Goal: Task Accomplishment & Management: Complete application form

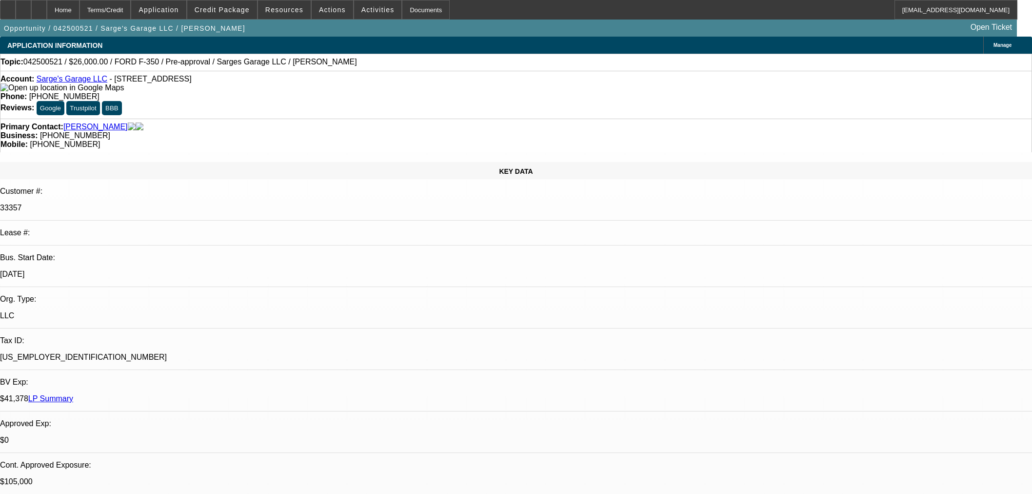
select select "0"
select select "3"
select select "0"
select select "6"
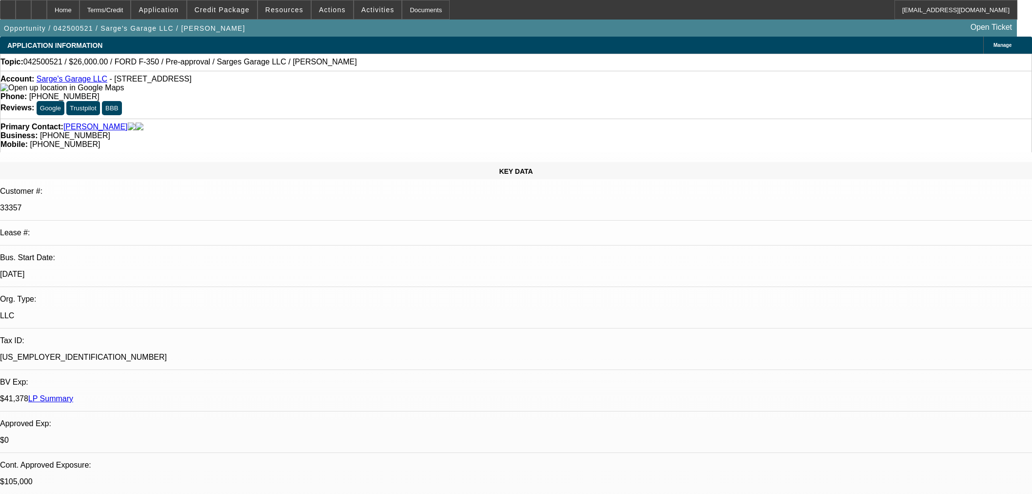
select select "0"
select select "2"
select select "0"
select select "6"
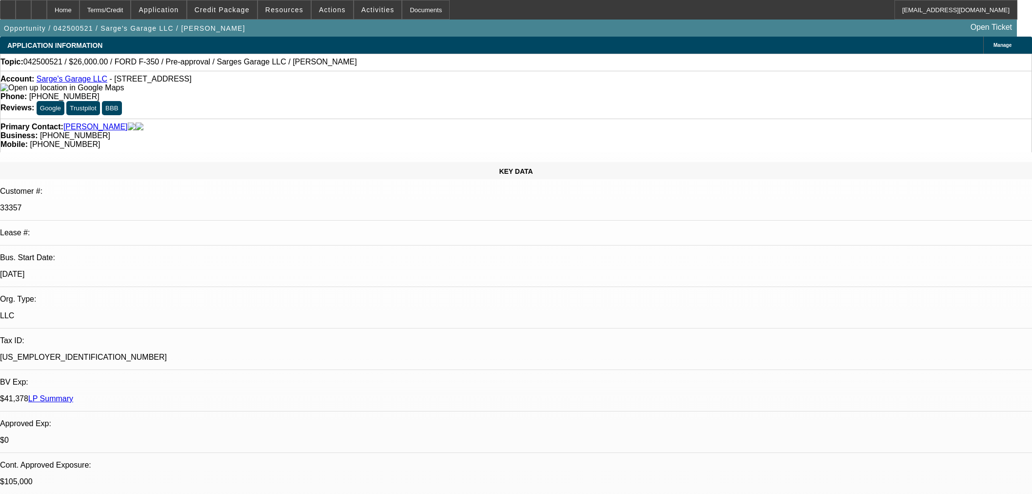
select select "0"
select select "2"
select select "0"
select select "6"
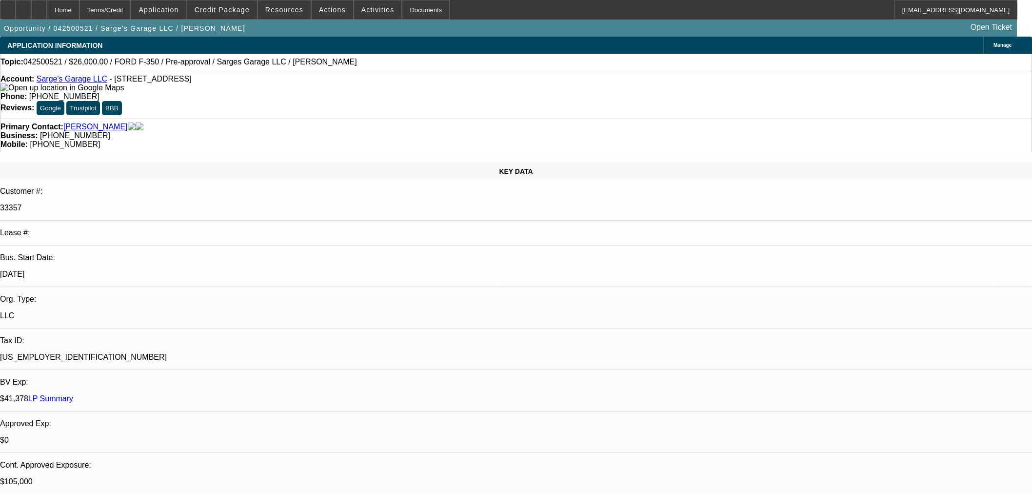
select select "2"
select select "0"
select select "6"
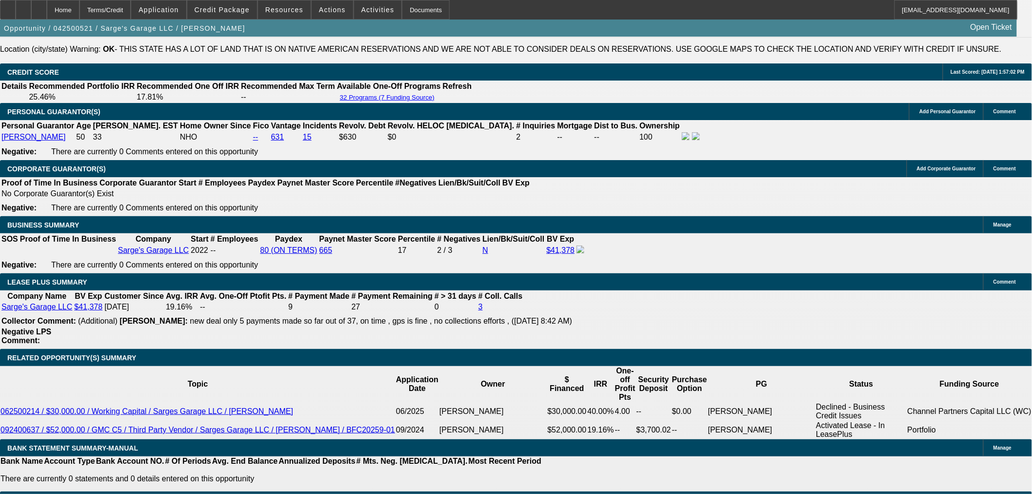
scroll to position [1730, 0]
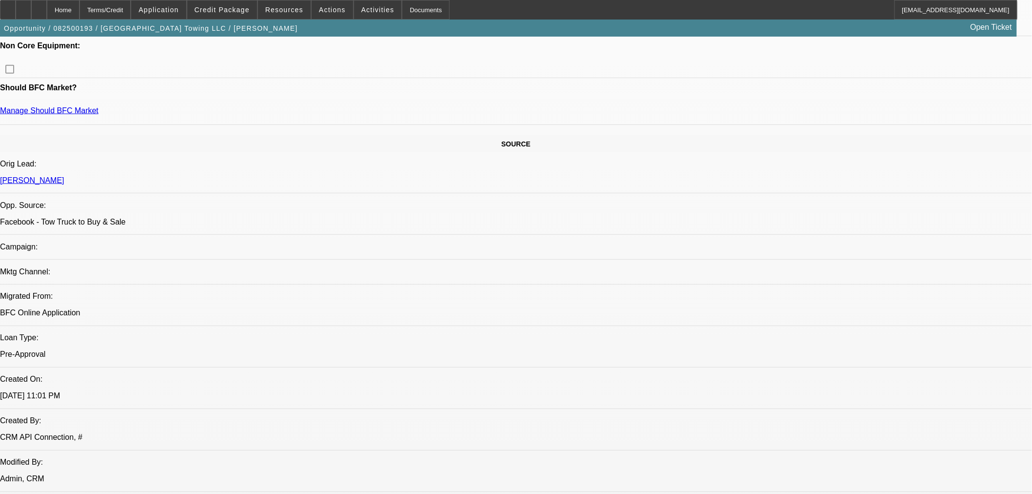
select select "0"
select select "2"
select select "0.1"
select select "4"
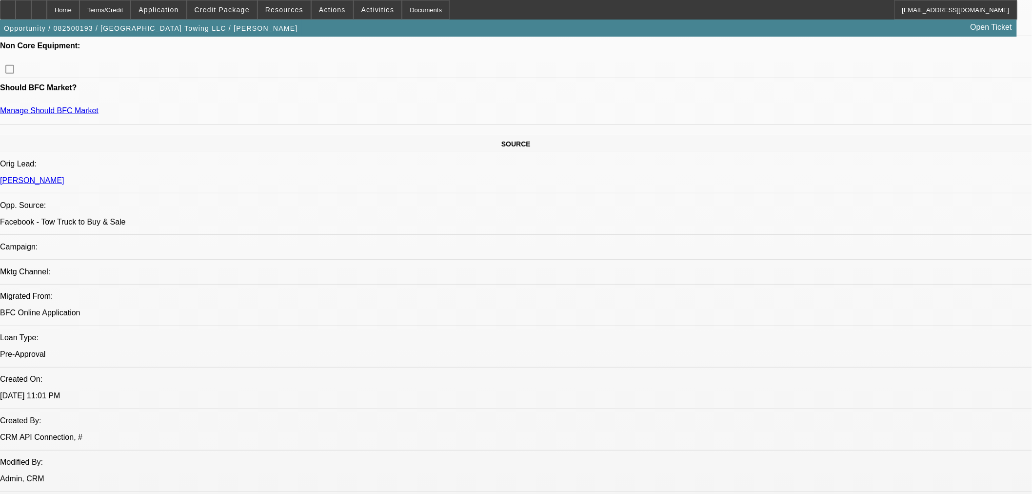
select select "0"
select select "3"
select select "0.1"
select select "4"
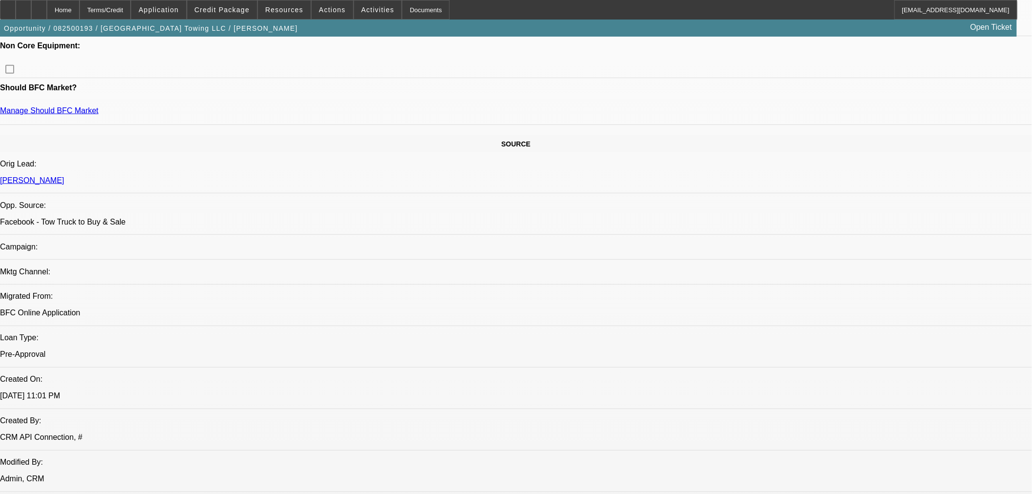
select select "0"
select select "3"
select select "0.1"
select select "4"
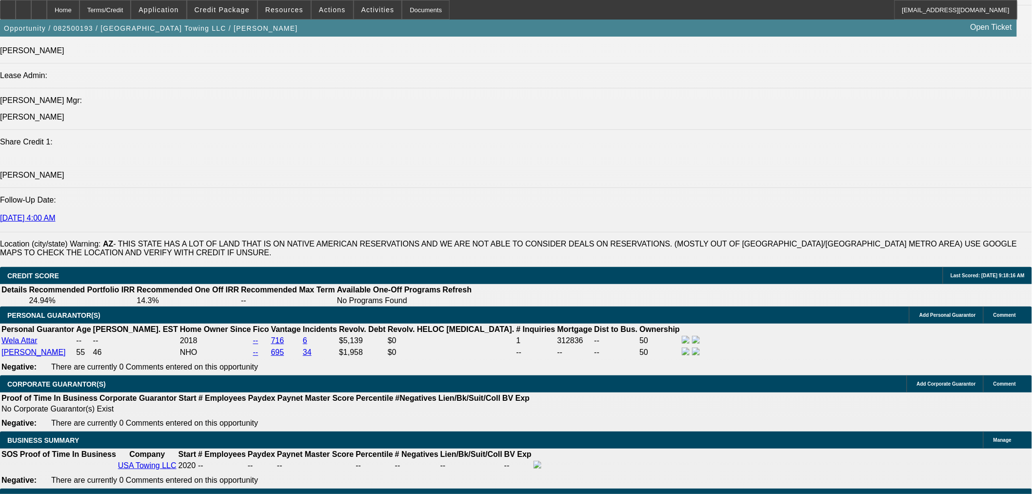
scroll to position [1261, 0]
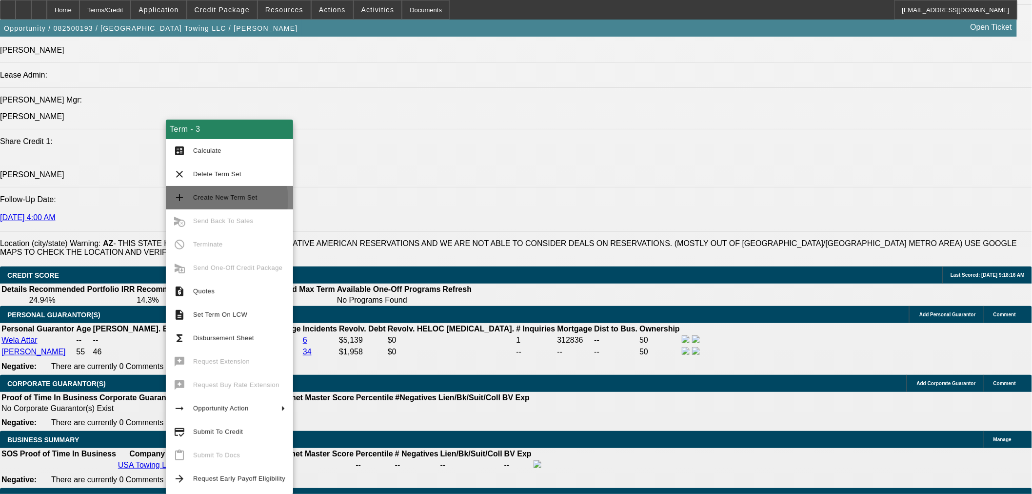
click at [215, 199] on span "Create New Term Set" at bounding box center [225, 197] width 64 height 7
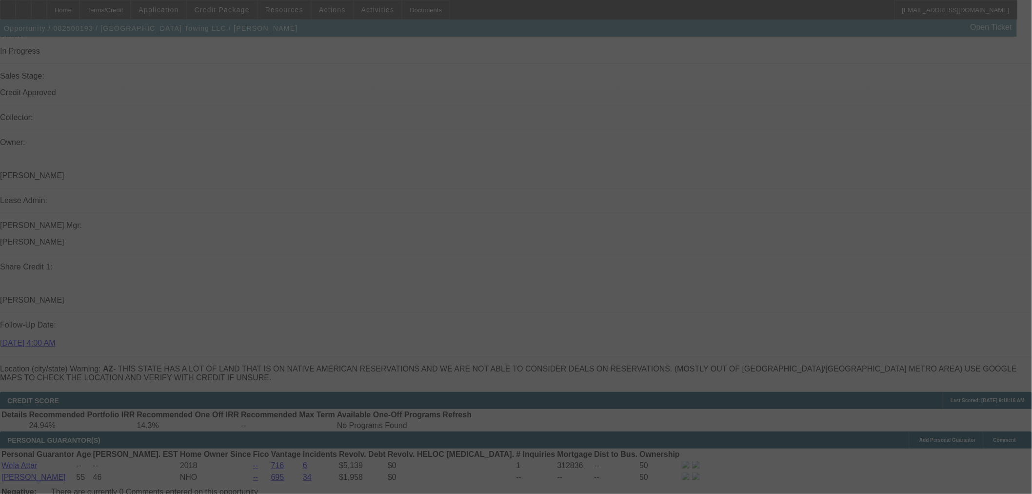
scroll to position [1150, 0]
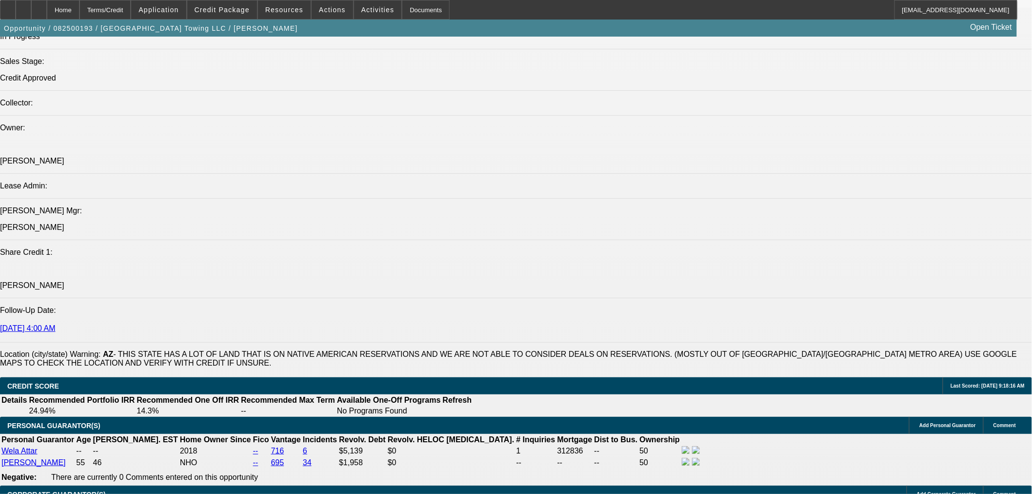
select select "0"
select select "2"
select select "0.1"
select select "4"
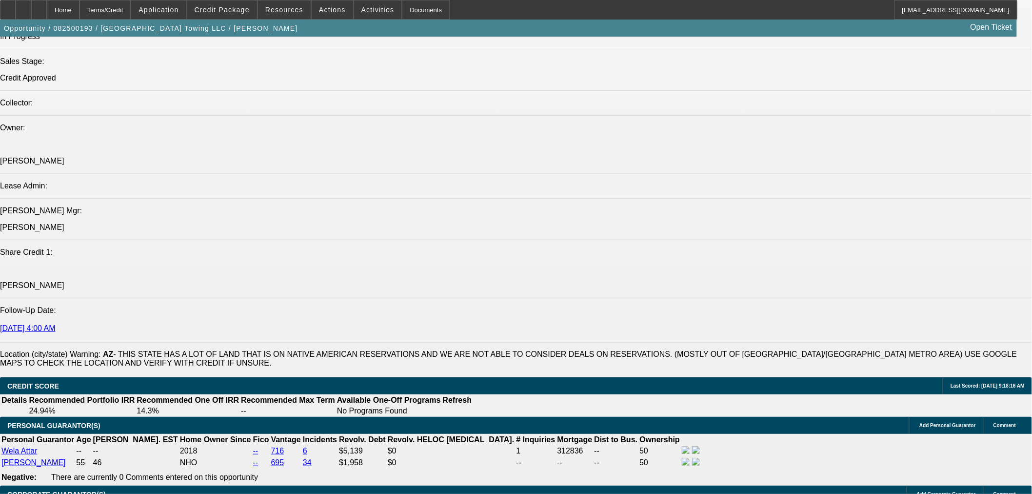
select select "0"
select select "2"
select select "0.1"
select select "4"
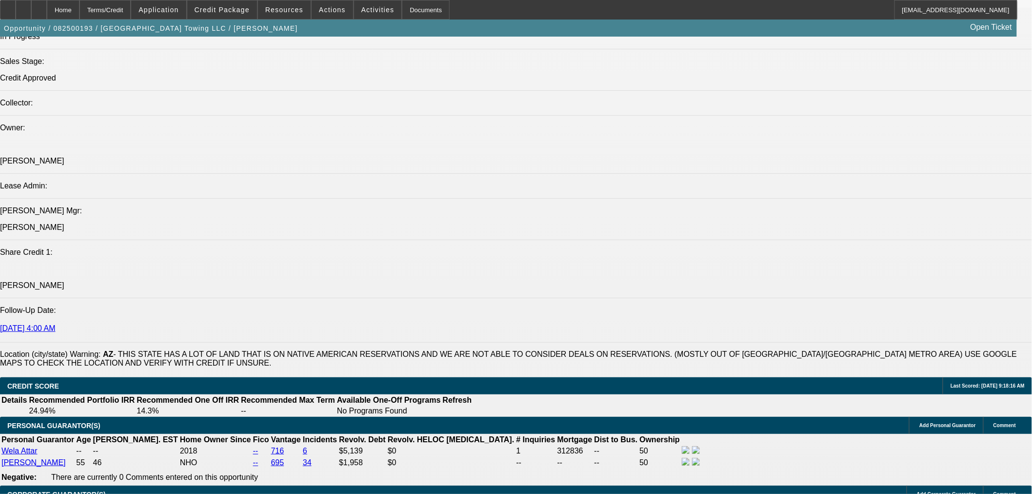
select select "0"
select select "3"
select select "0.1"
select select "4"
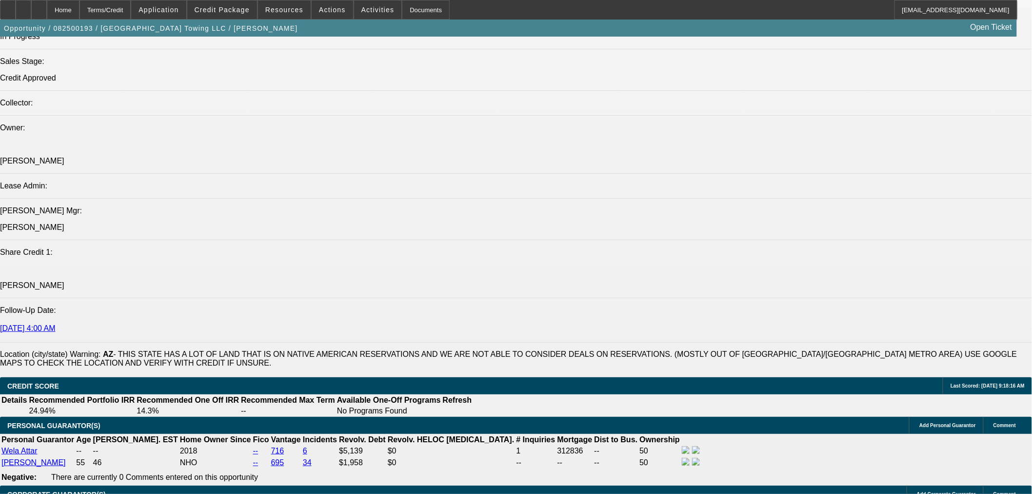
select select "0"
select select "3"
select select "0.1"
select select "4"
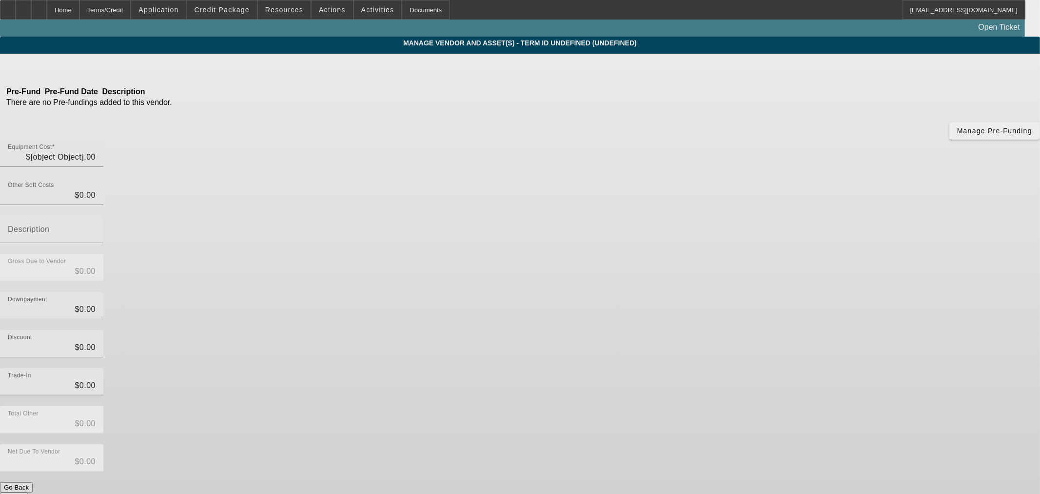
type input "$130,000.00"
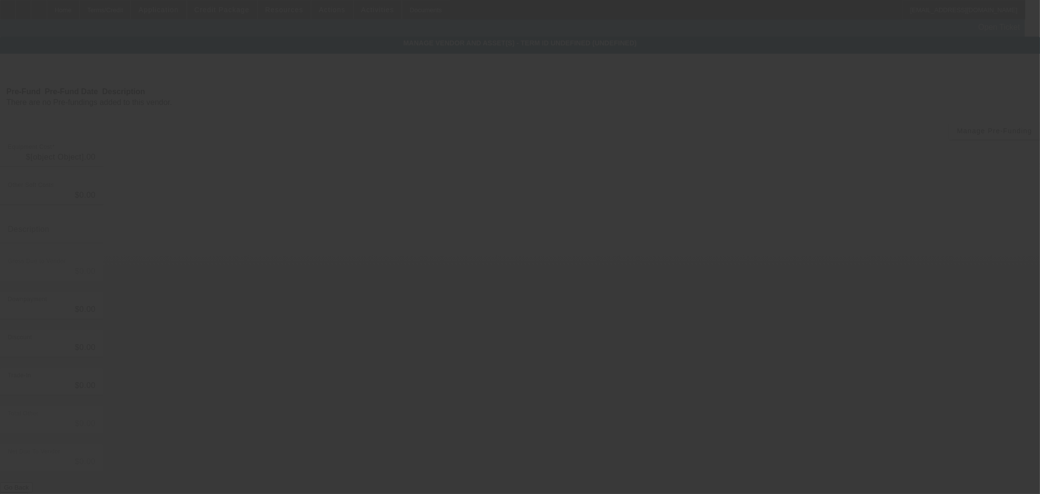
type input "$130,000.00"
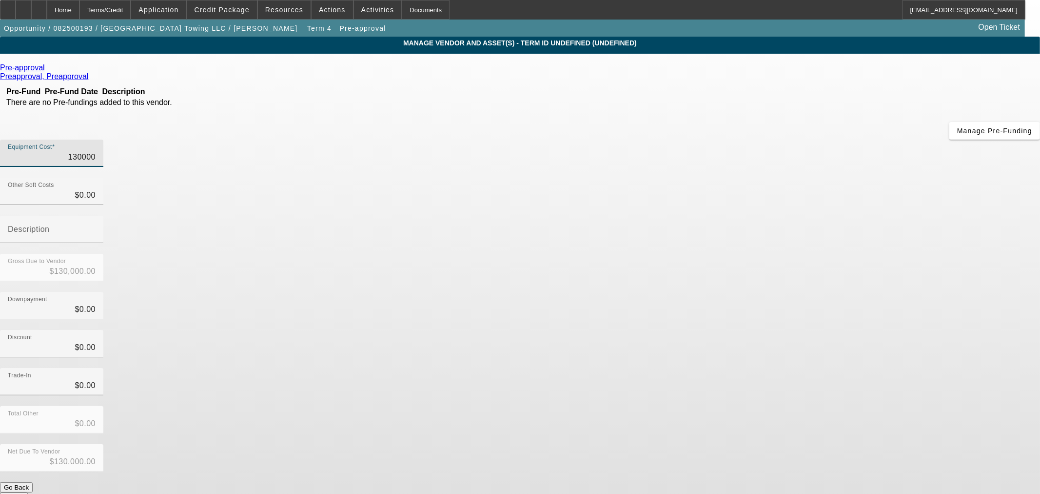
drag, startPoint x: 597, startPoint y: 81, endPoint x: 1039, endPoint y: 74, distance: 442.4
click at [1029, 74] on app-vendor-asset-manage "MANAGE VENDOR AND ASSET(S) - Term ID undefined (undefined) Remove Vendor Pre-ap…" at bounding box center [520, 299] width 1040 height 524
type input "1"
type input "$1.00"
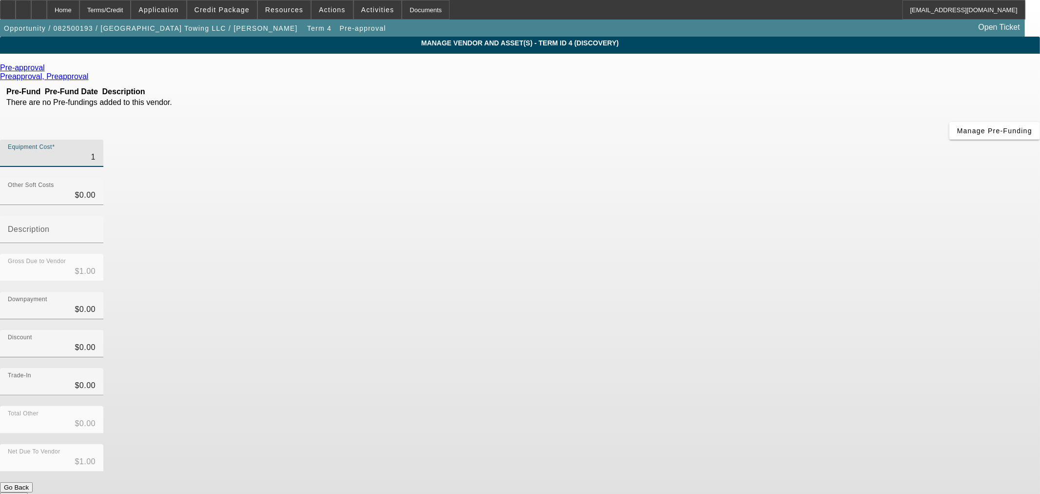
type input "11"
type input "$11.00"
type input "110"
type input "$110.00"
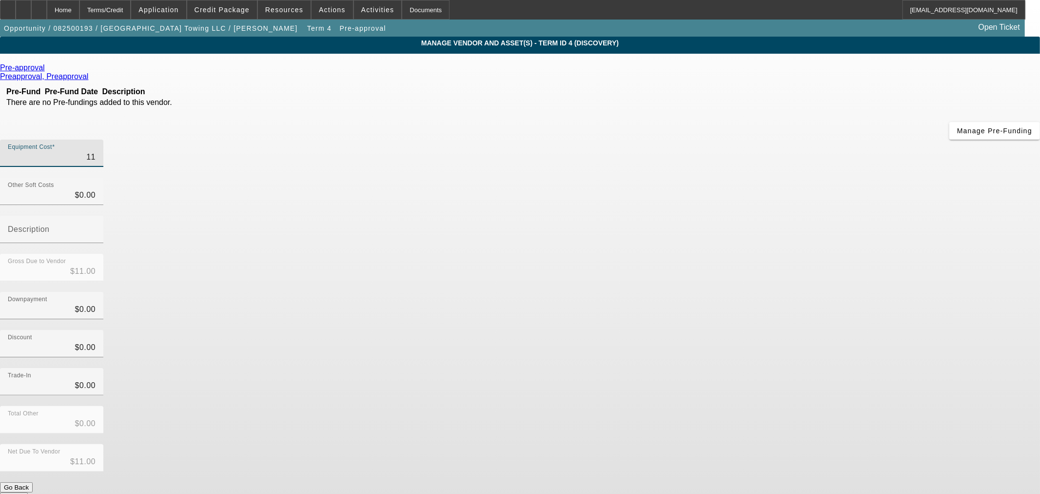
type input "$110.00"
type input "1100"
type input "$1,100.00"
type input "11000"
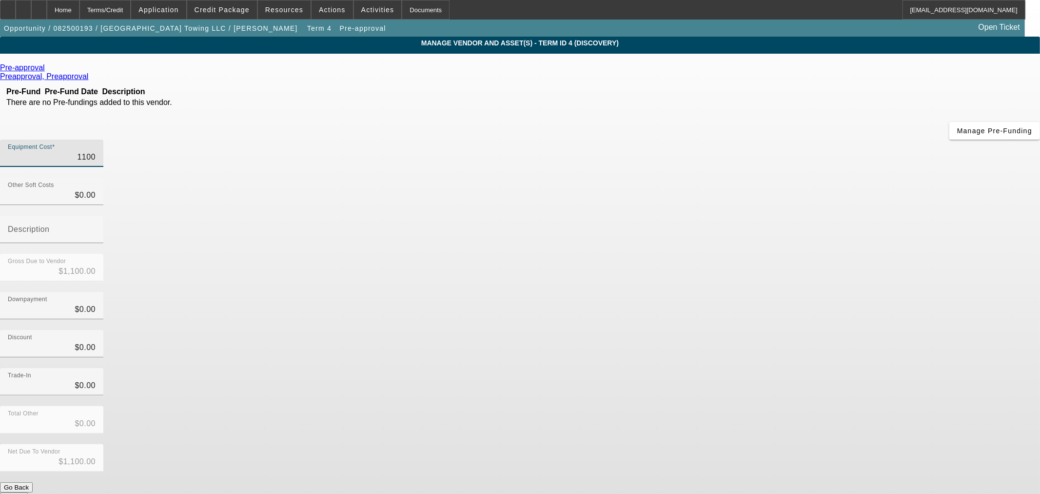
type input "$11,000.00"
type input "110000"
type input "$110,000.00"
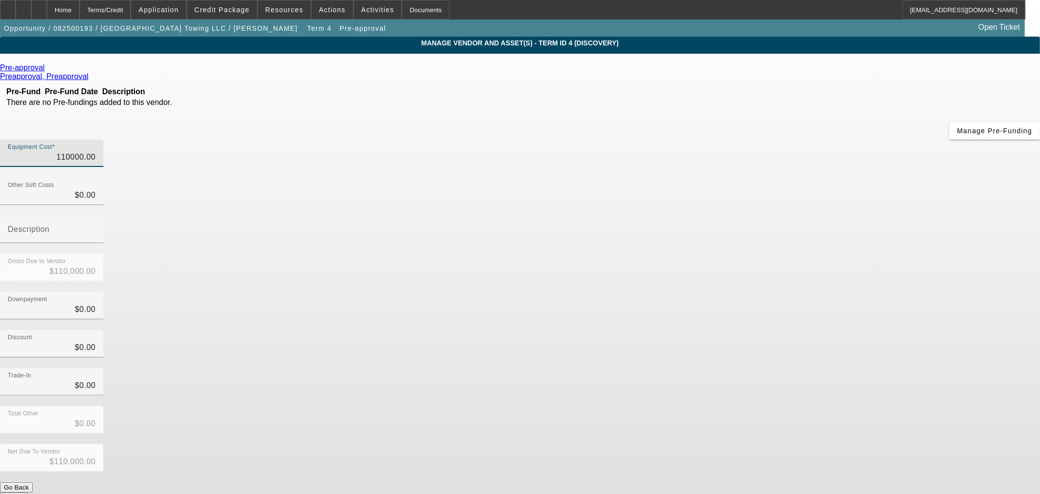
type input "$110,000.00"
click at [758, 330] on div "Discount $0.00" at bounding box center [520, 349] width 1040 height 38
click at [28, 492] on button "Submit" at bounding box center [14, 497] width 28 height 10
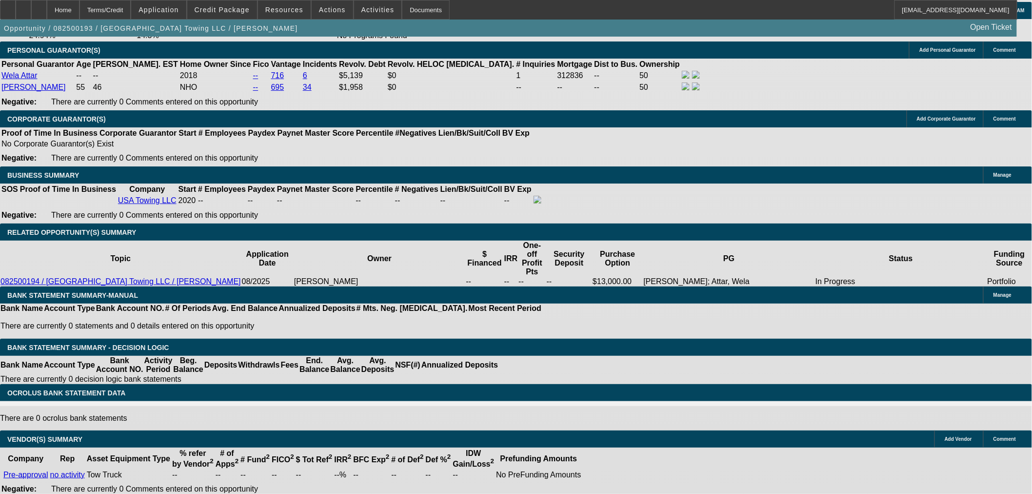
select select "0"
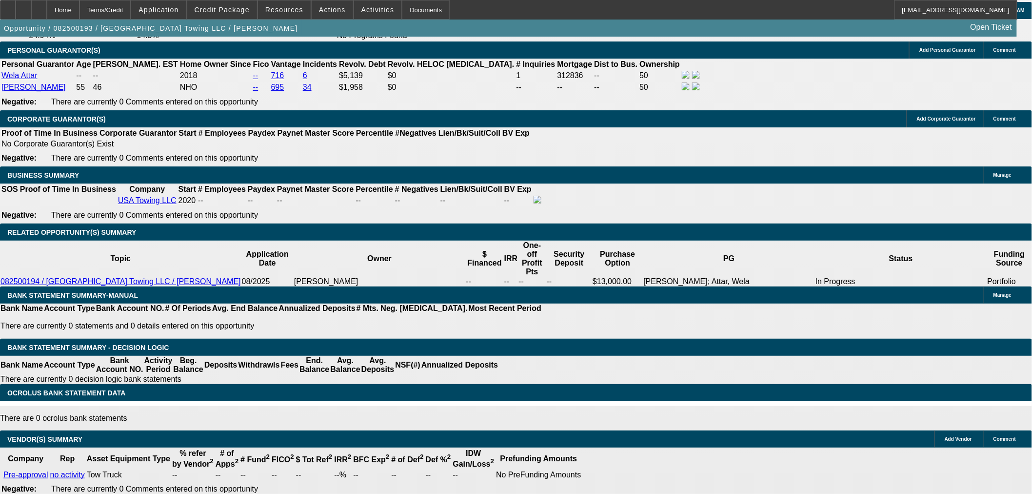
select select "0"
select select "2"
select select "0.1"
select select "4"
select select "0"
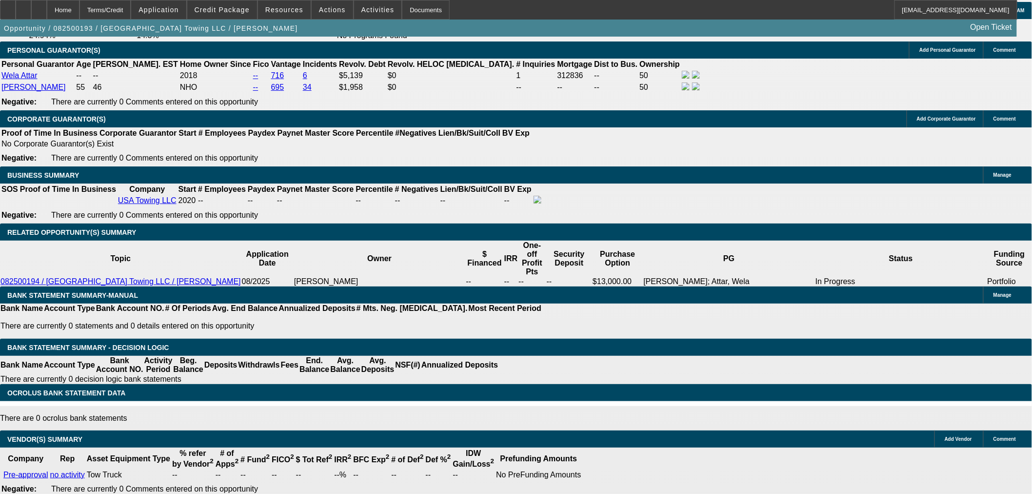
select select "0"
select select "2"
select select "0.1"
select select "4"
select select "0"
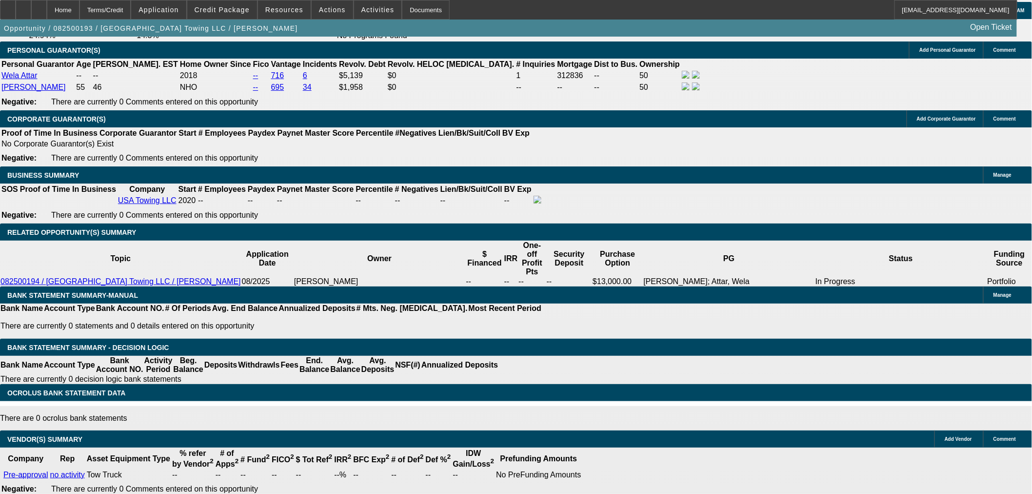
select select "0"
select select "3"
select select "0.1"
select select "4"
select select "0"
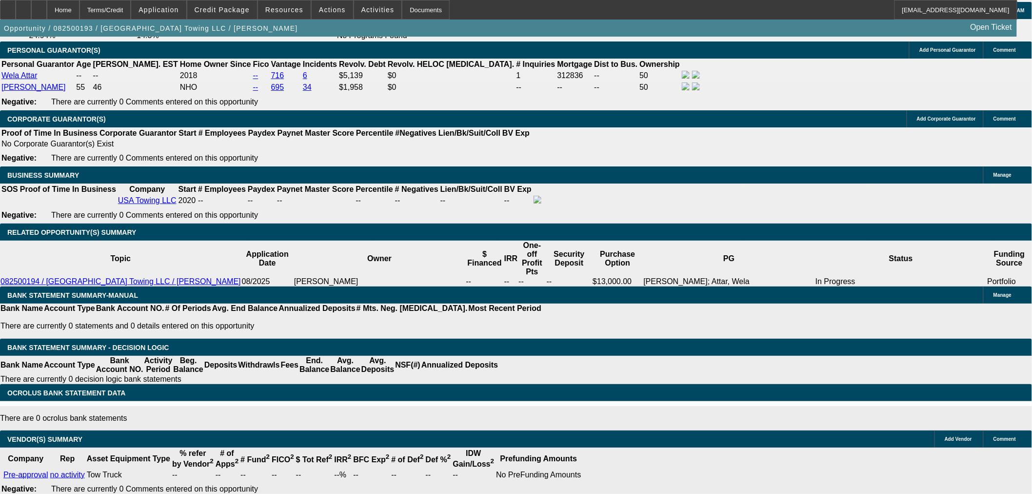
select select "0"
select select "3"
select select "0.1"
select select "4"
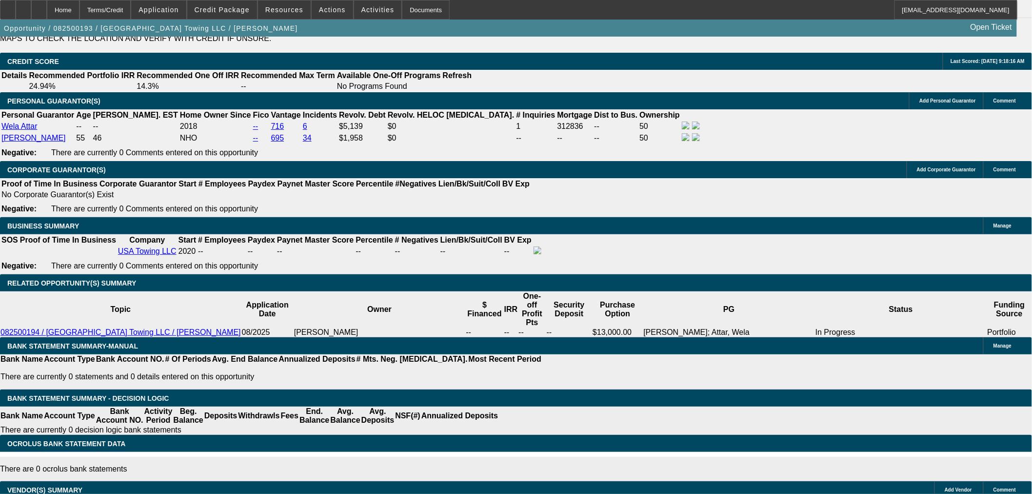
scroll to position [1267, 0]
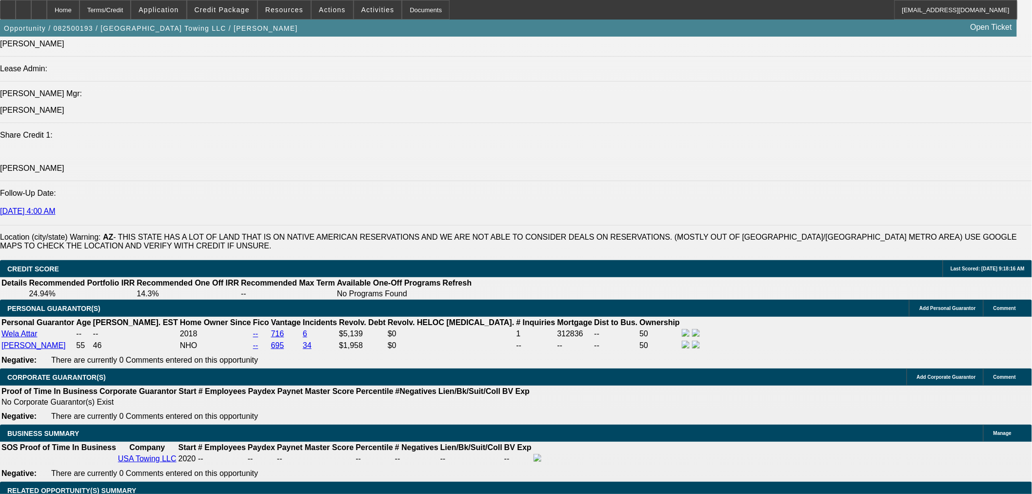
drag, startPoint x: 236, startPoint y: 110, endPoint x: 254, endPoint y: 133, distance: 28.9
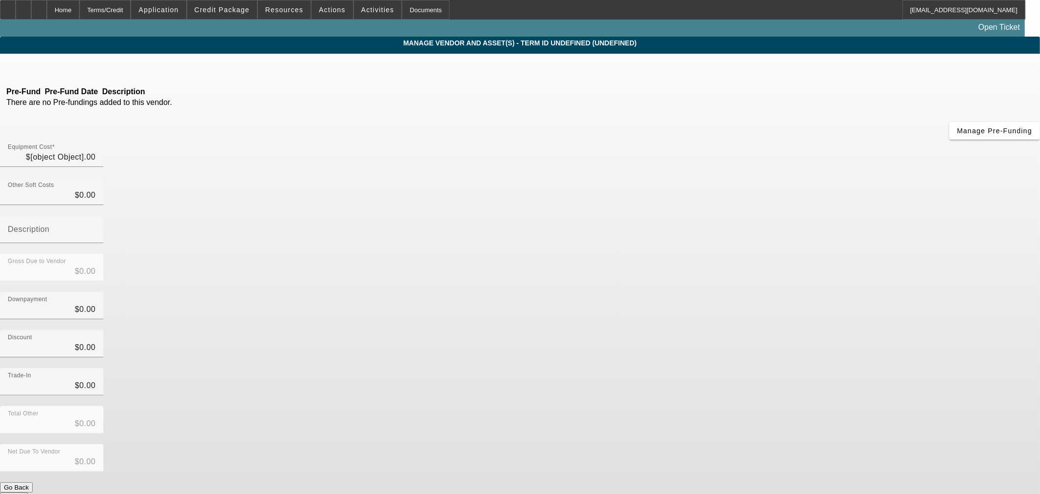
type input "$110,000.00"
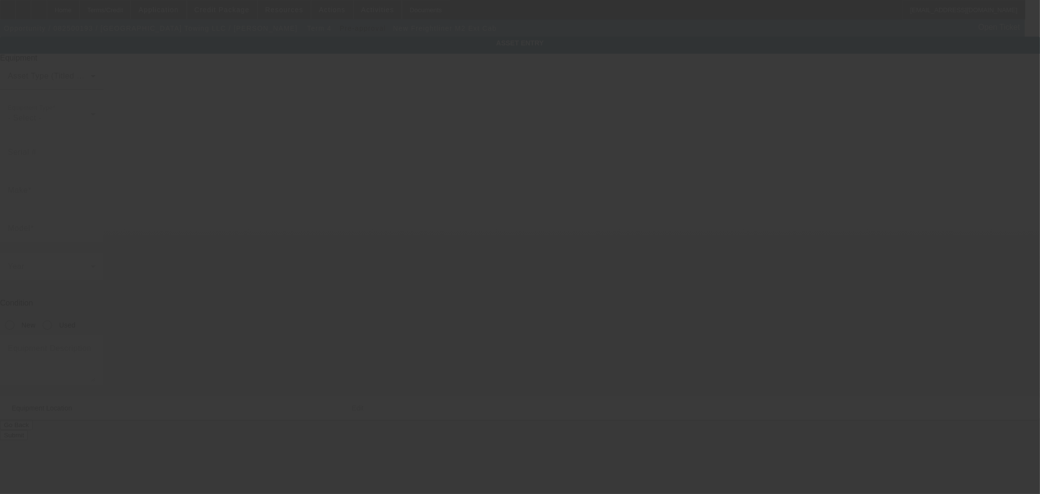
type input "Freightliner"
type input "M2 Ext Cab"
radio input "true"
type textarea "Rollback Tow Truck"
type input "10358 N 58th Dr"
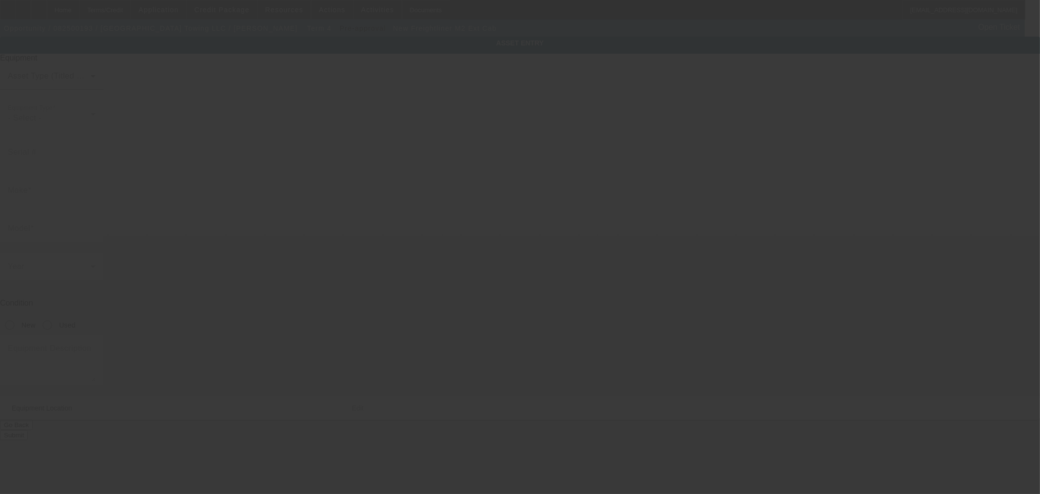
type input "Glendale"
type input "85302"
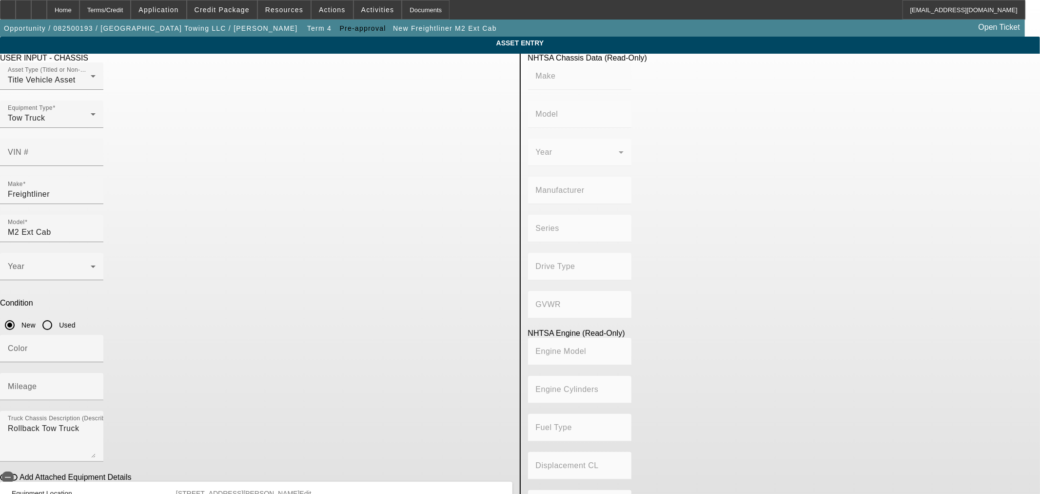
click at [57, 315] on input "Used" at bounding box center [48, 325] width 20 height 20
radio input "true"
click at [96, 422] on textarea "Rollback Tow Truck" at bounding box center [52, 439] width 88 height 35
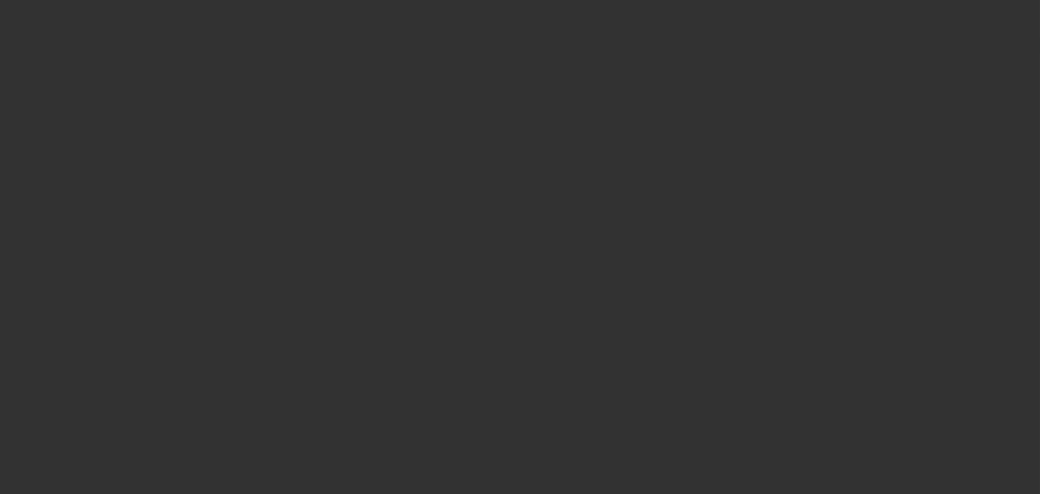
type input "$110,000.00"
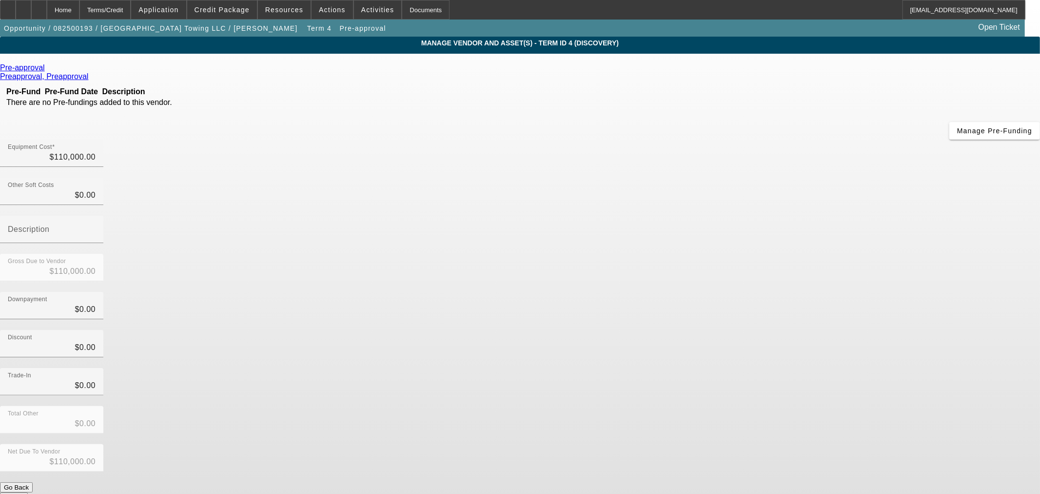
drag, startPoint x: 92, startPoint y: 12, endPoint x: 92, endPoint y: 44, distance: 32.2
click at [79, 11] on div "Home" at bounding box center [63, 10] width 33 height 20
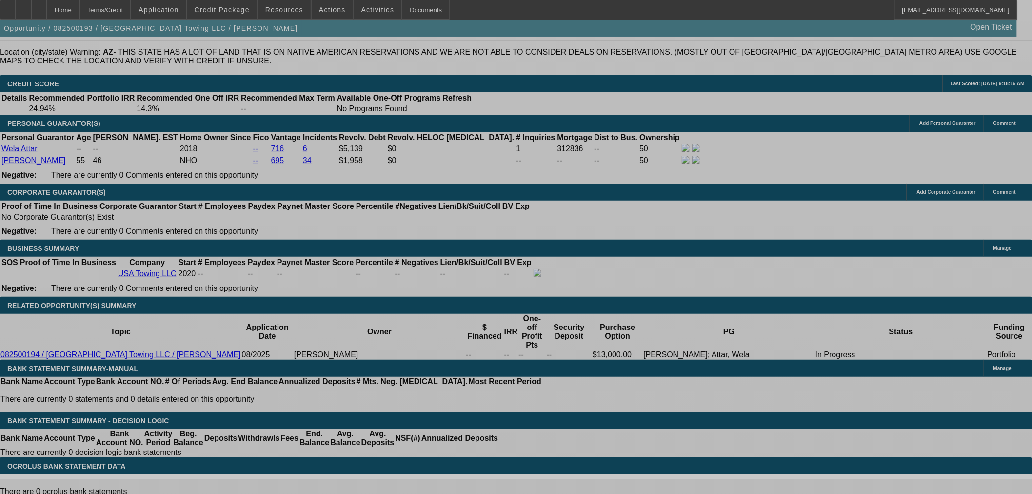
select select "0"
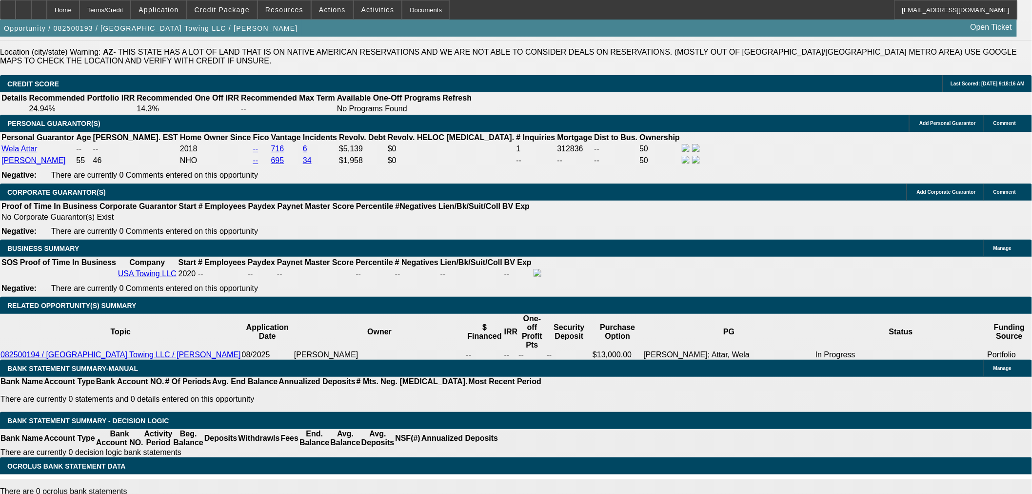
select select "0"
select select "2"
select select "0.1"
select select "4"
select select "0"
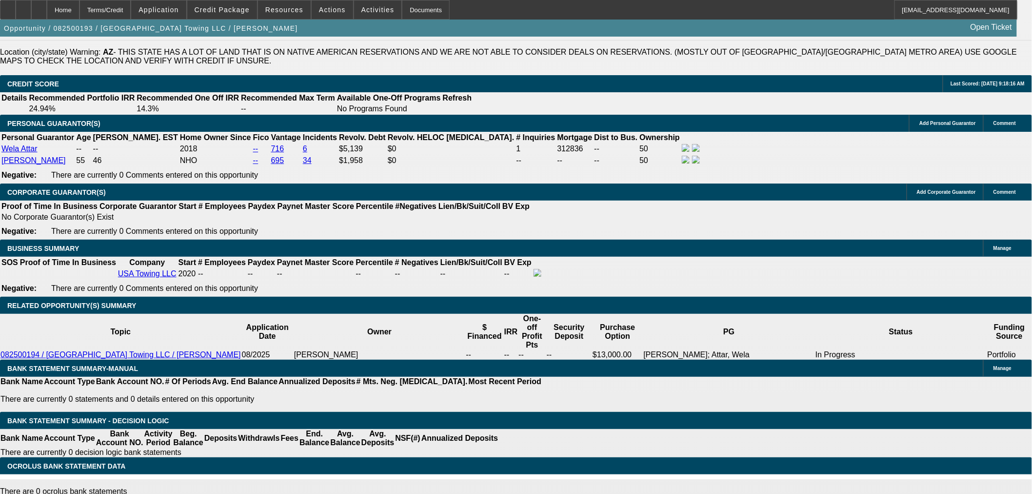
select select "0"
select select "2"
select select "0.1"
select select "4"
select select "0"
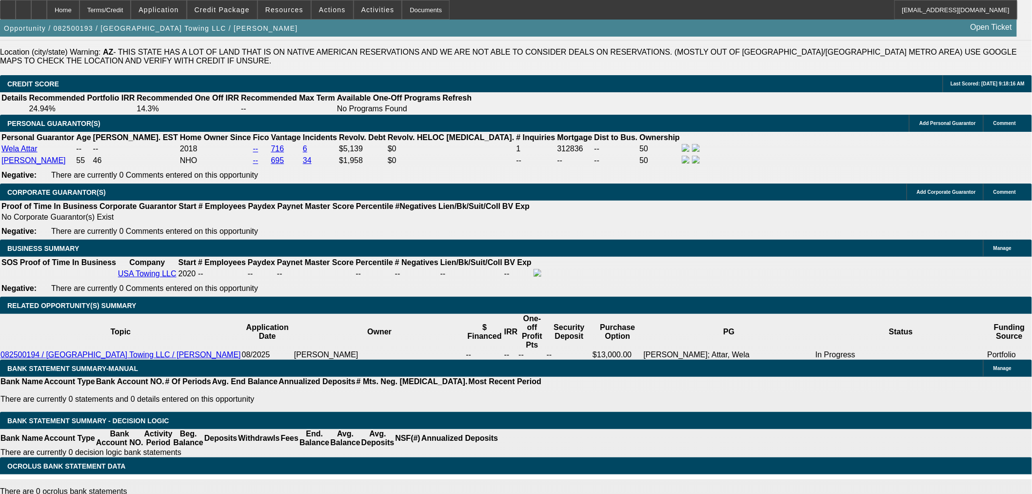
select select "0"
select select "3"
select select "0.1"
select select "4"
select select "0"
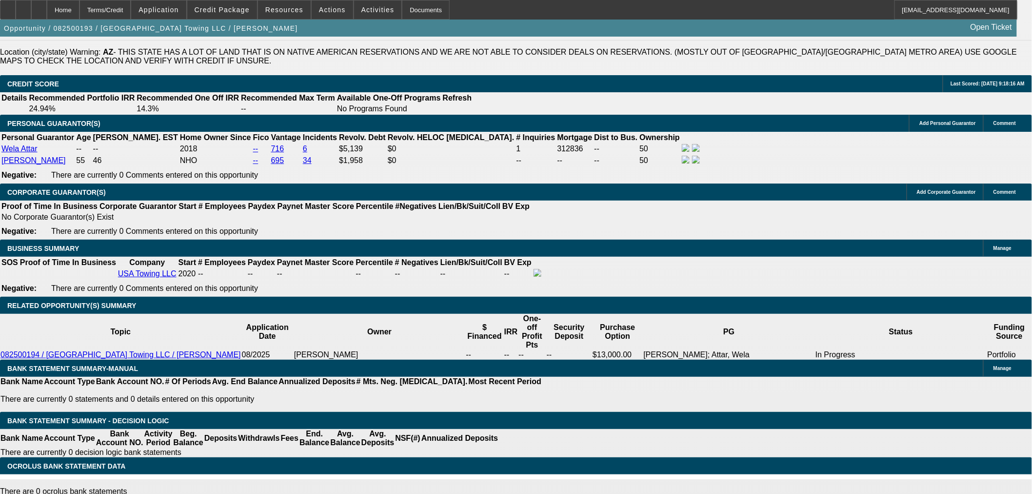
select select "0"
select select "3"
select select "0.1"
select select "4"
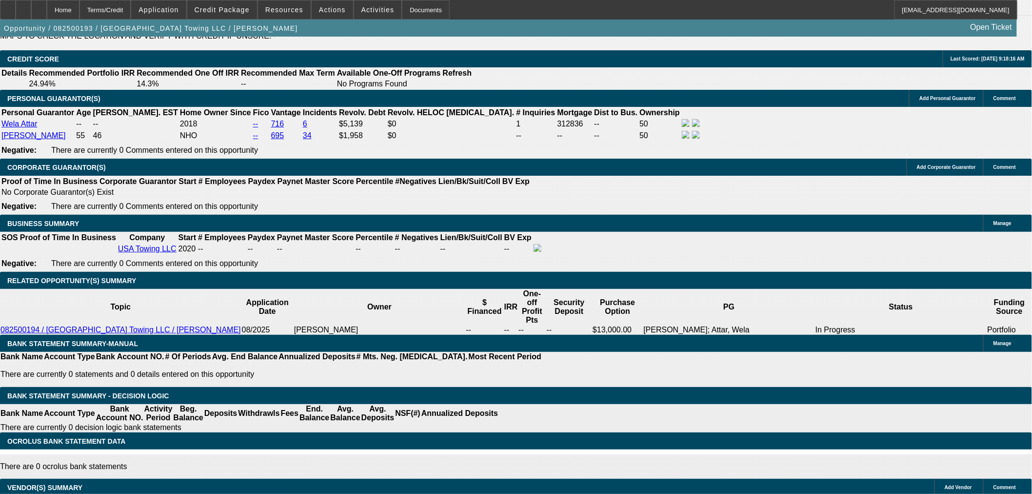
scroll to position [1260, 0]
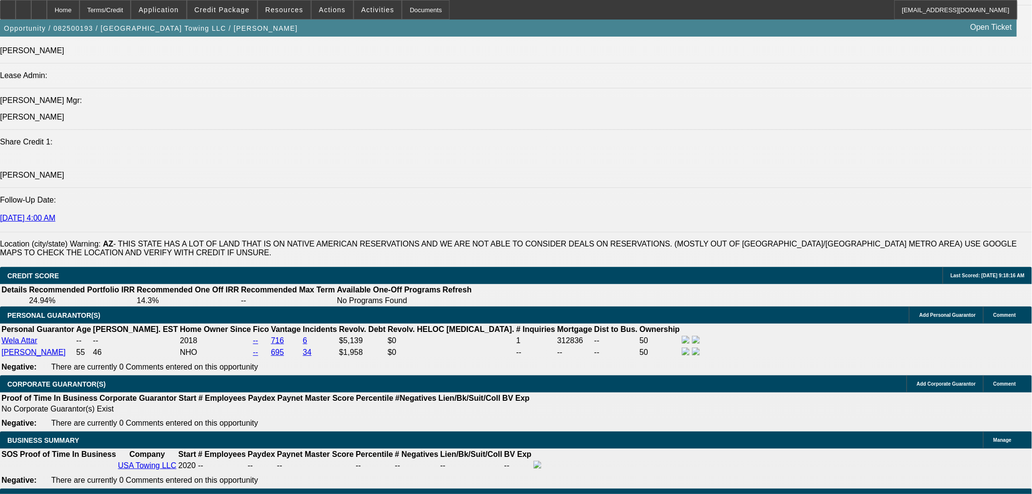
select select "0.15"
type input "$16,500.00"
type input "UNKNOWN"
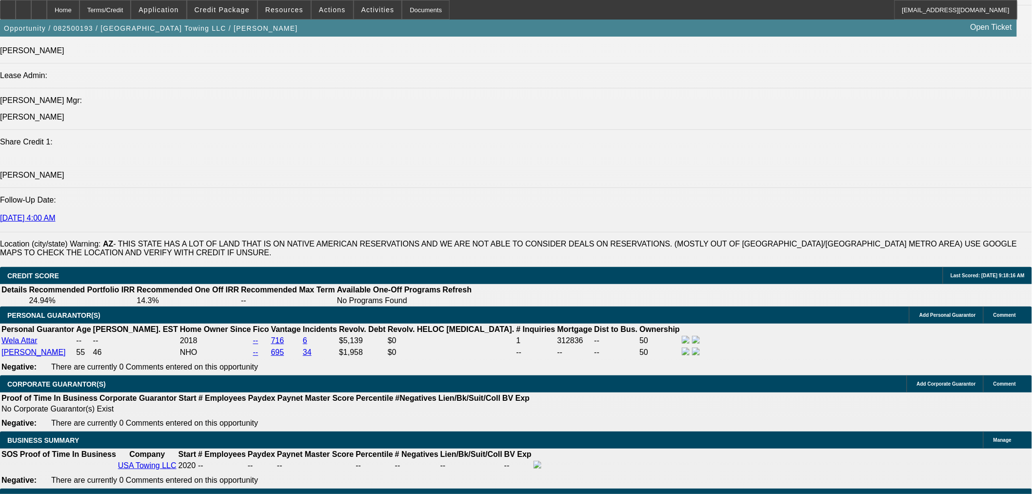
type input "$2,399.79"
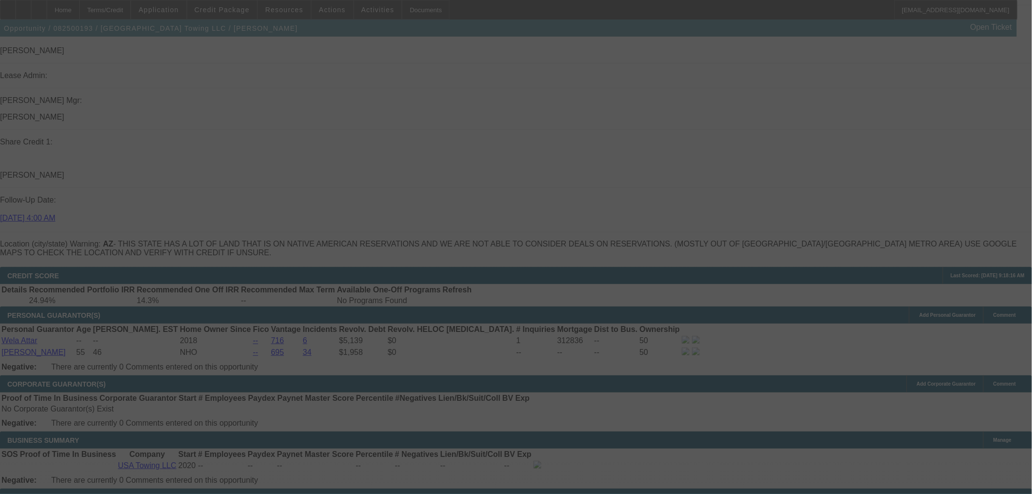
select select "0.15"
select select "0"
select select "2"
select select "0.1"
select select "4"
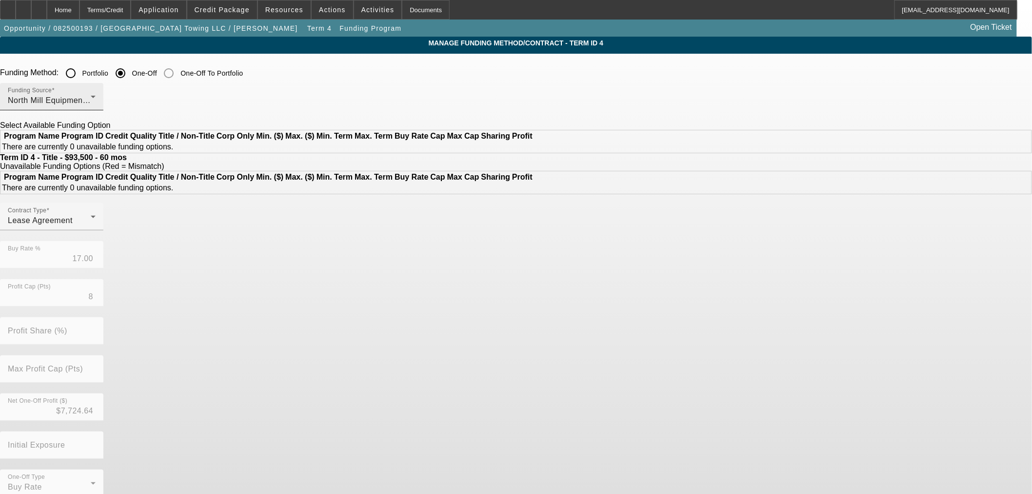
click at [96, 108] on div "Funding Source North Mill Equipment Finance LLC" at bounding box center [52, 96] width 88 height 27
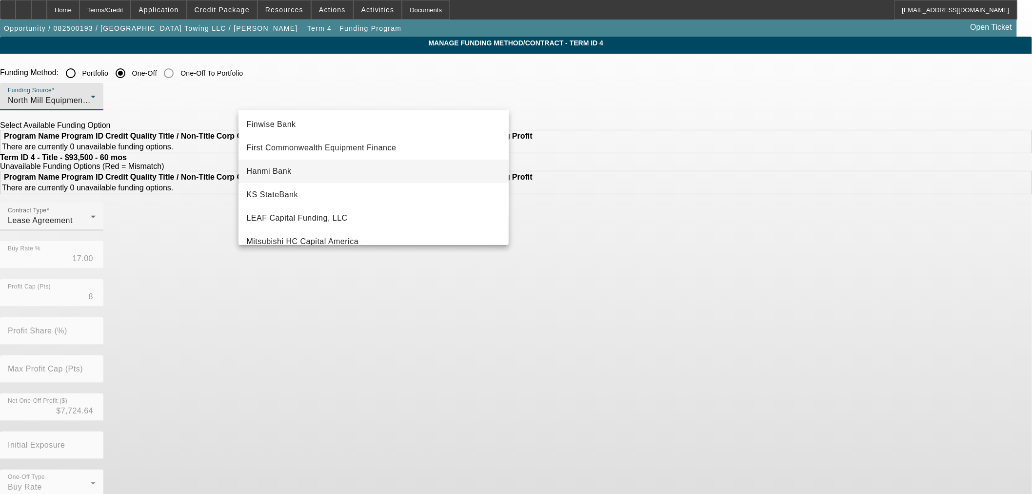
scroll to position [89, 0]
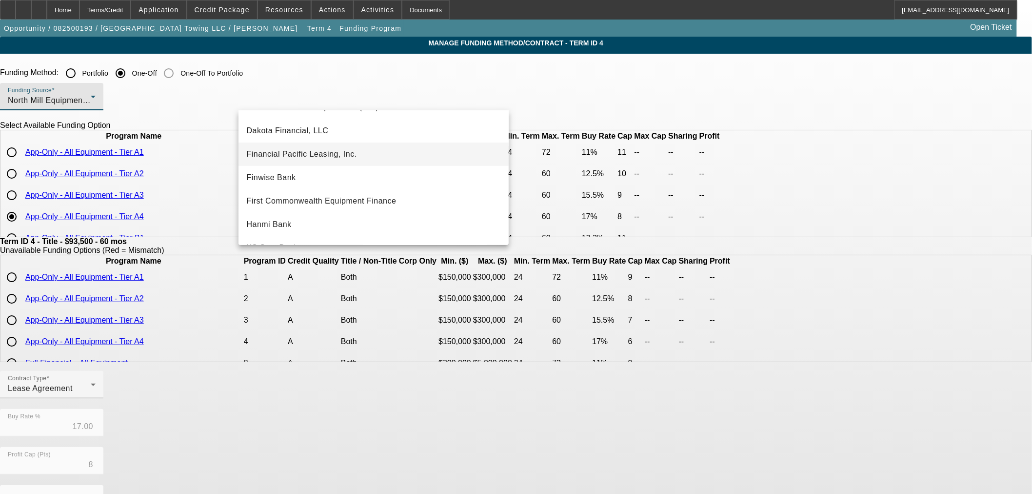
click at [303, 148] on mat-option "Financial Pacific Leasing, Inc." at bounding box center [373, 153] width 270 height 23
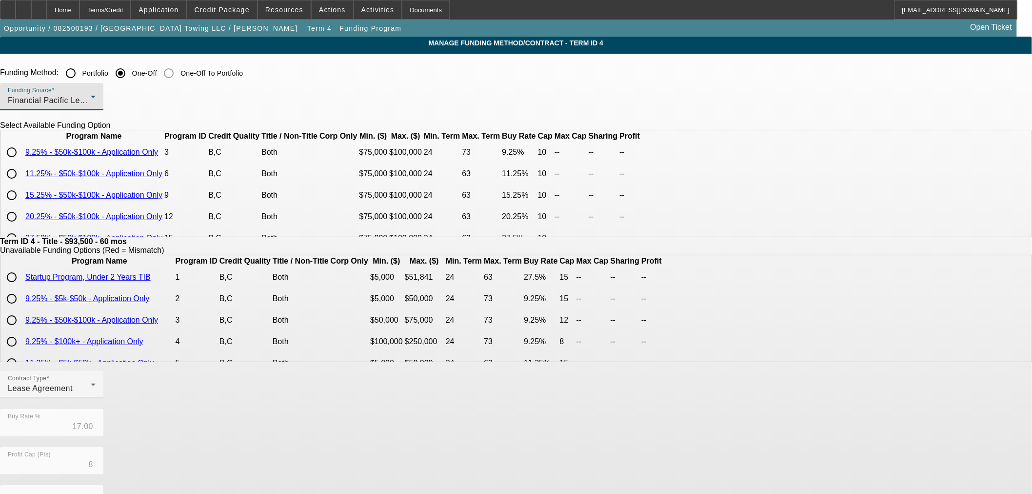
click at [21, 162] on input "radio" at bounding box center [12, 152] width 20 height 20
radio input "true"
type input "9.25"
type input "10"
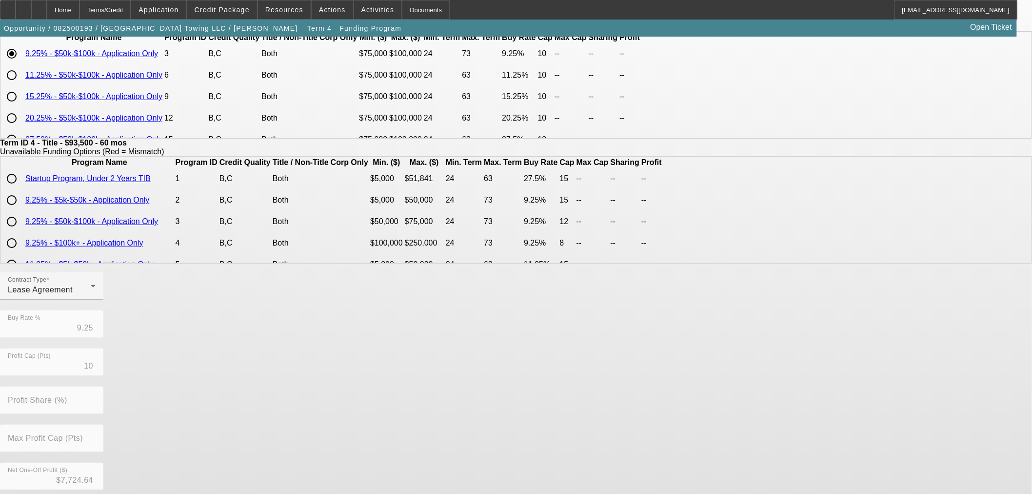
scroll to position [174, 0]
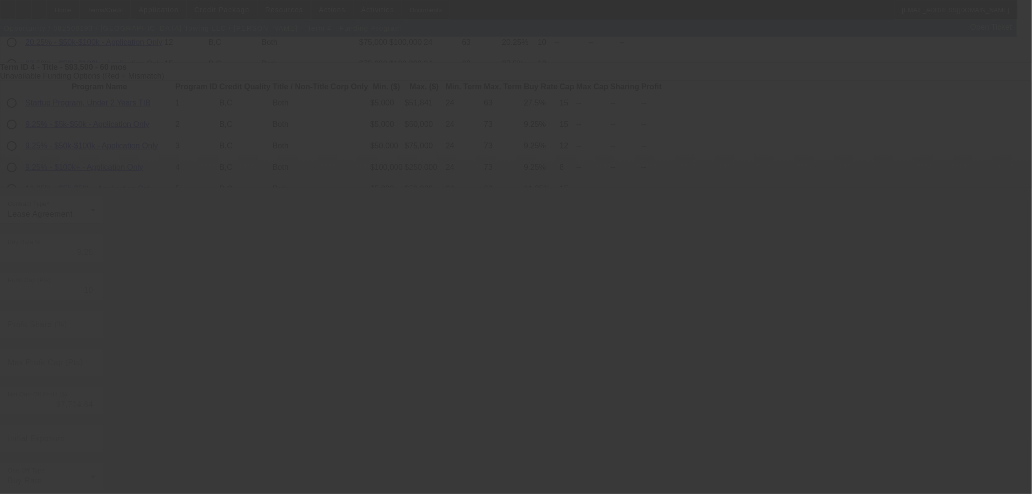
type input "17.00"
type input "8"
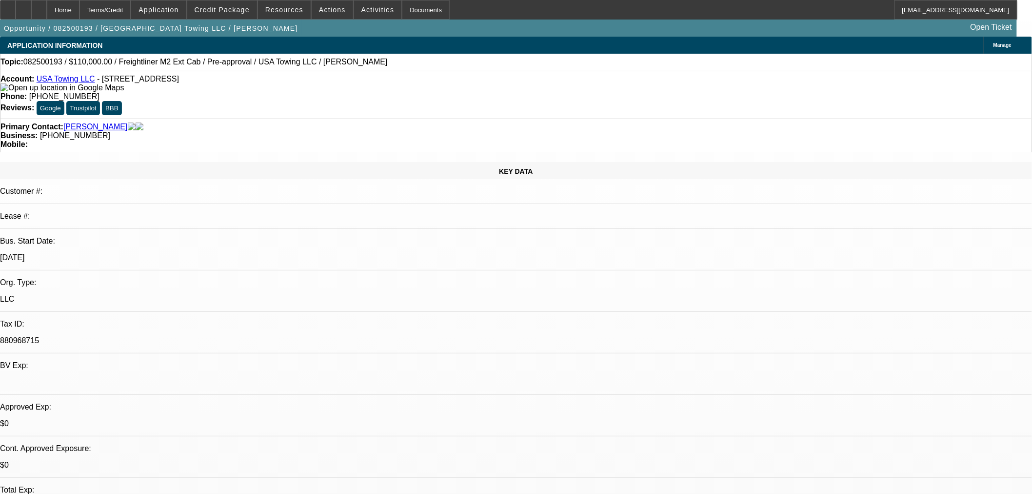
select select "0.15"
select select "0"
select select "2"
select select "0.1"
select select "4"
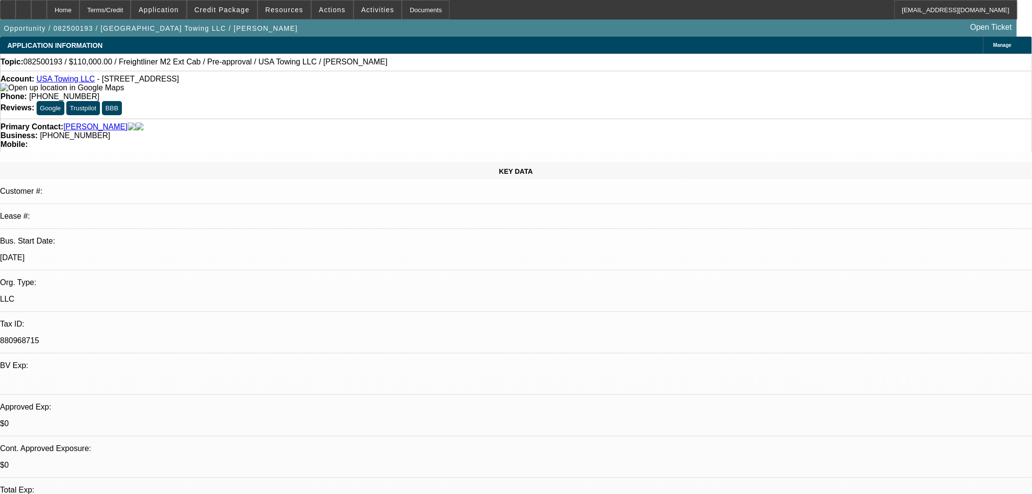
select select "0"
select select "2"
select select "0.1"
select select "4"
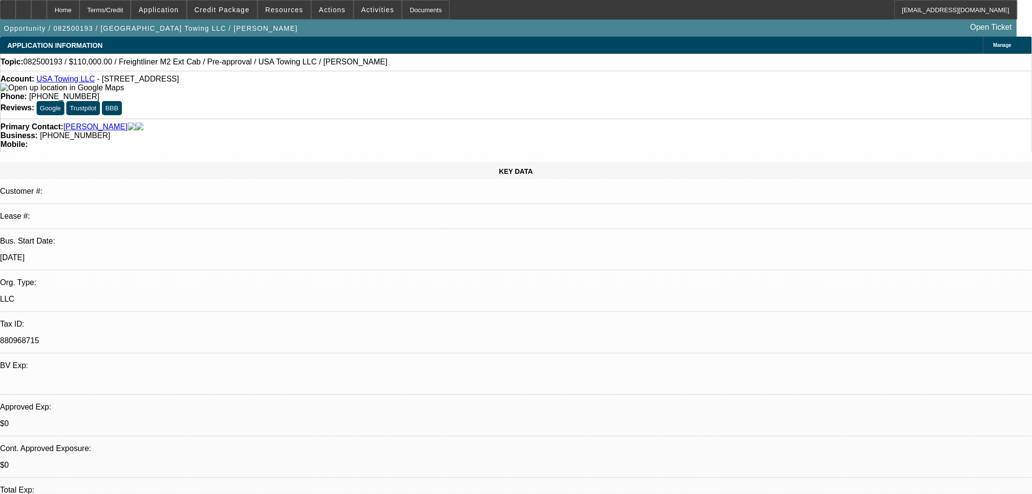
select select "0"
select select "3"
select select "0.1"
select select "4"
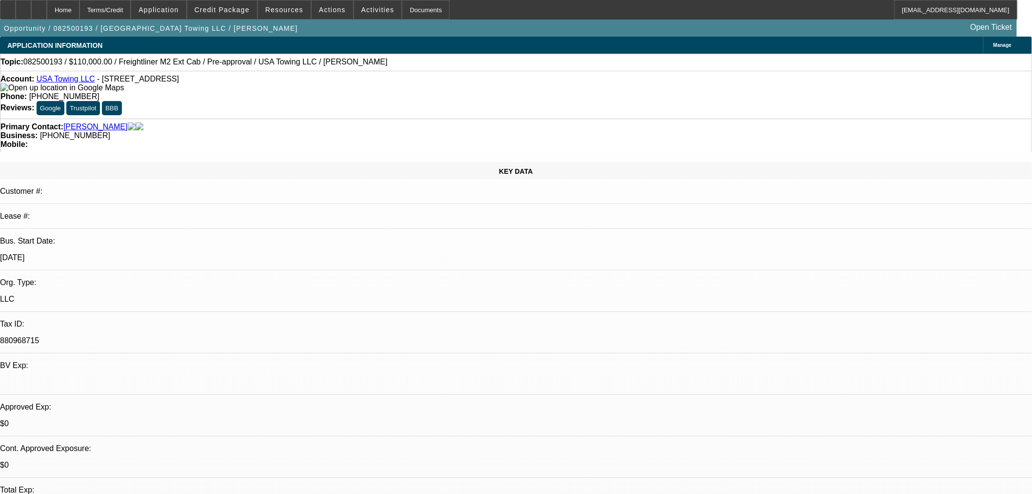
select select "0"
select select "3"
select select "0.1"
select select "4"
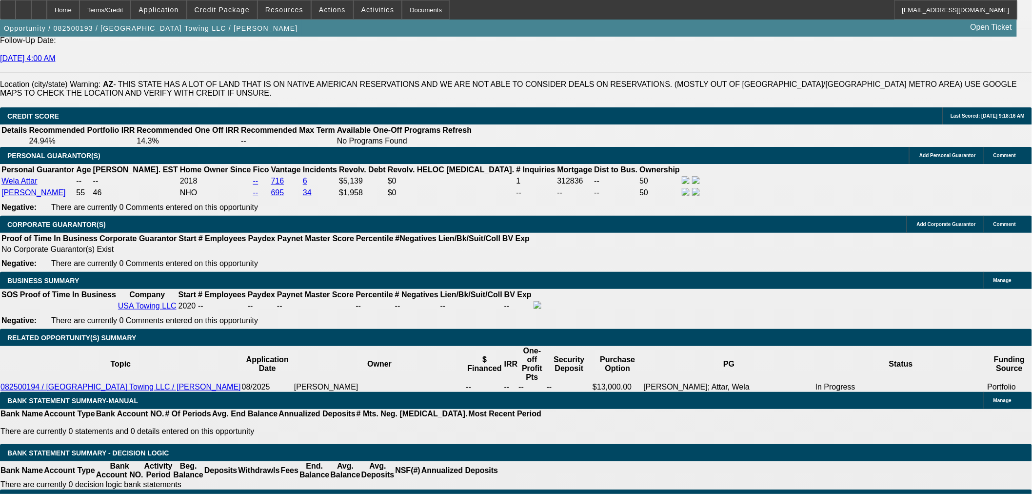
scroll to position [1354, 0]
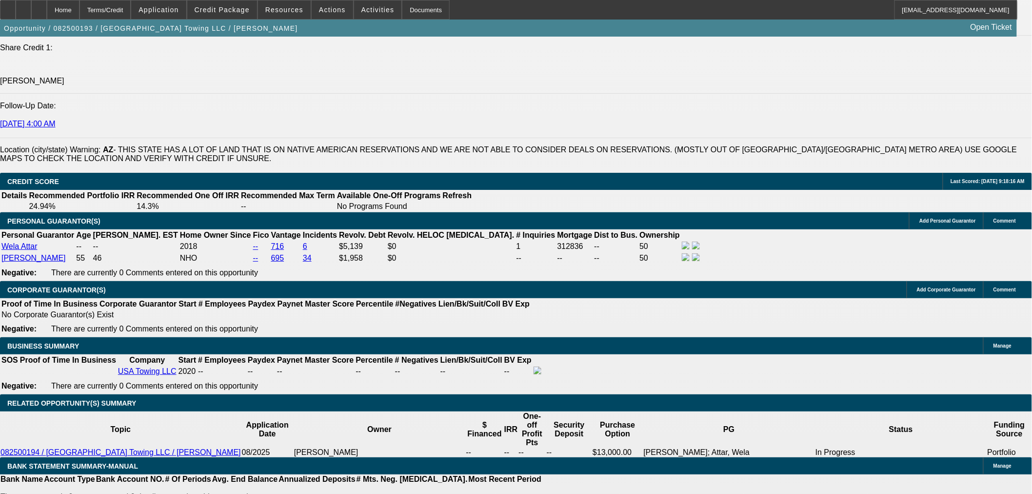
drag, startPoint x: 221, startPoint y: 226, endPoint x: 318, endPoint y: 213, distance: 97.9
type input "1"
type input "UNKNOWN"
type input "12"
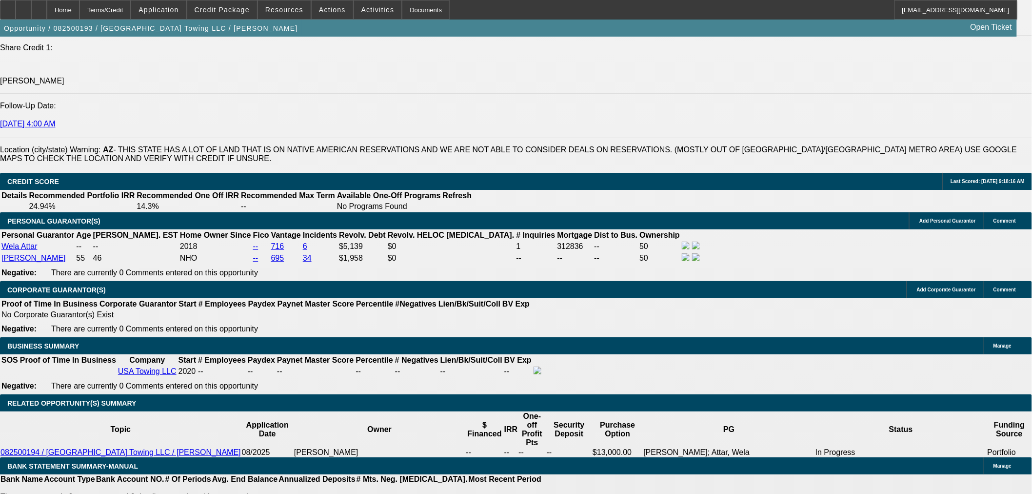
type input "$2,079.86"
type input "12"
select select "3"
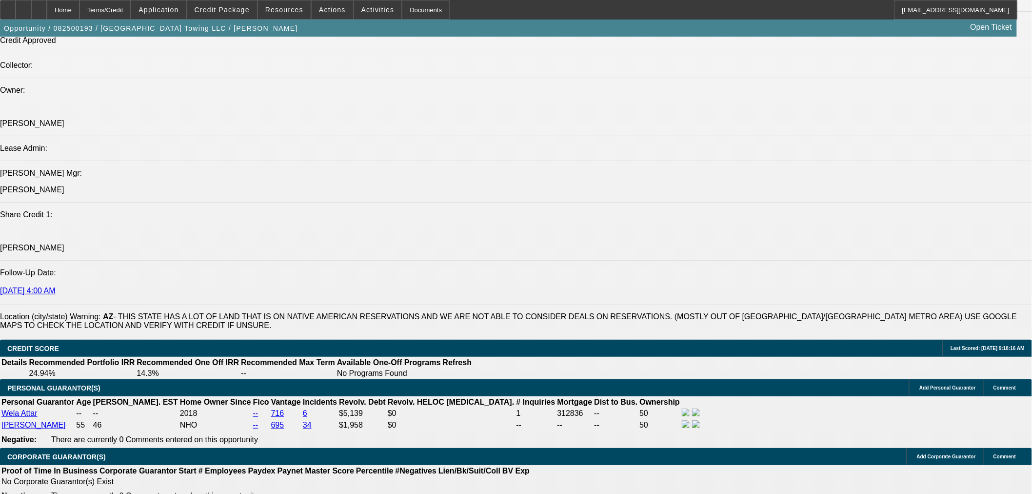
scroll to position [1084, 0]
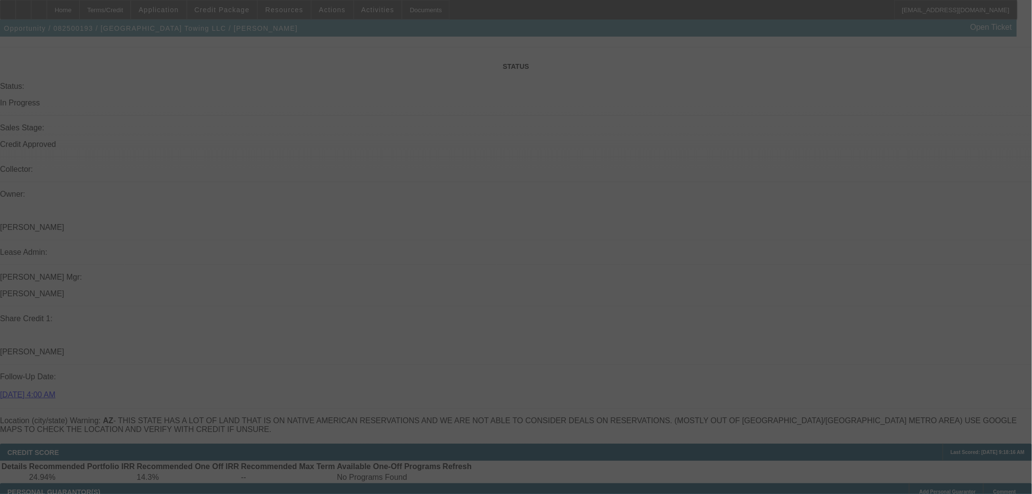
select select "0.15"
select select "0"
select select "3"
select select "0.1"
select select "4"
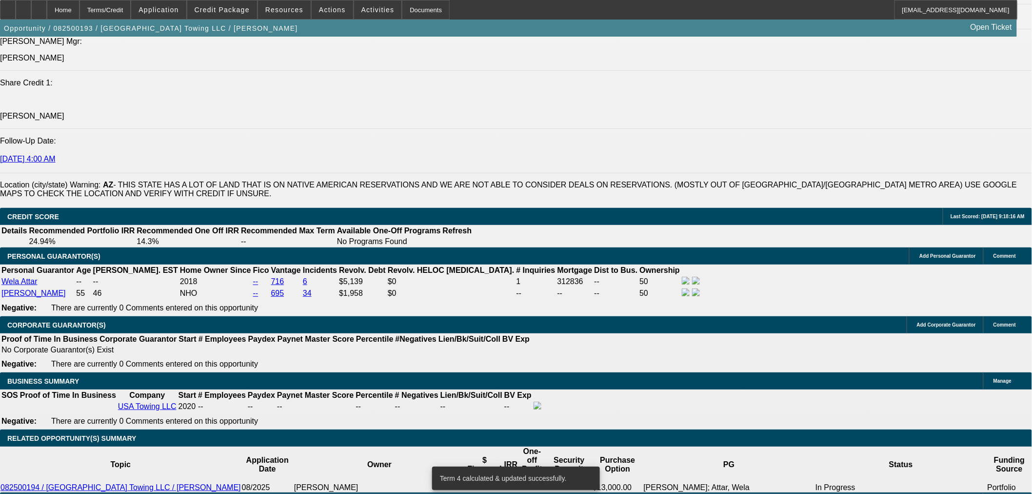
scroll to position [1300, 0]
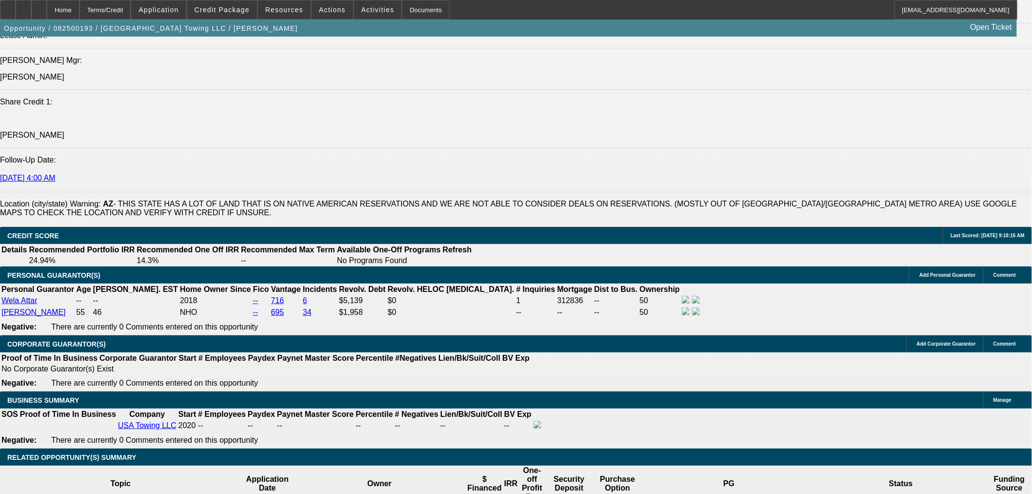
drag, startPoint x: 223, startPoint y: 278, endPoint x: 289, endPoint y: 275, distance: 65.9
type input "UNKNOWN"
type input "11"
type input "$2,032.92"
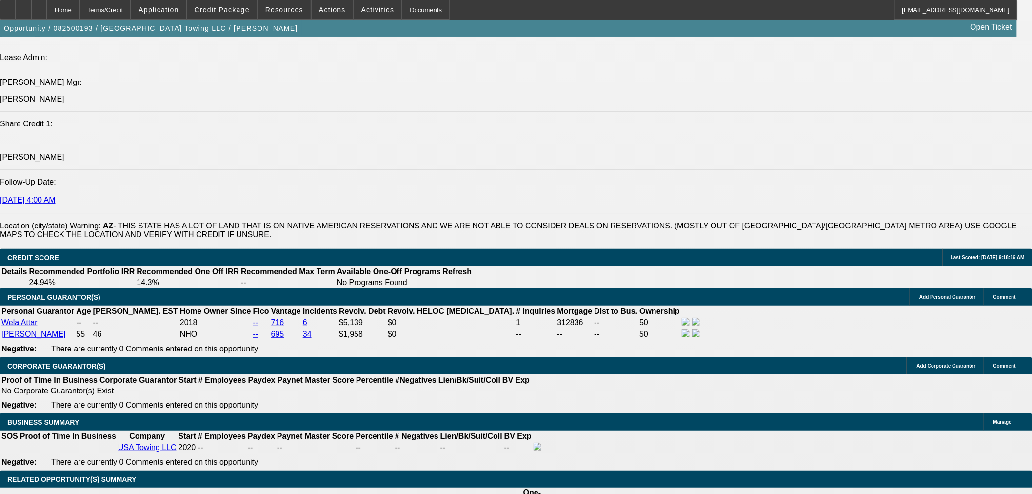
scroll to position [1084, 0]
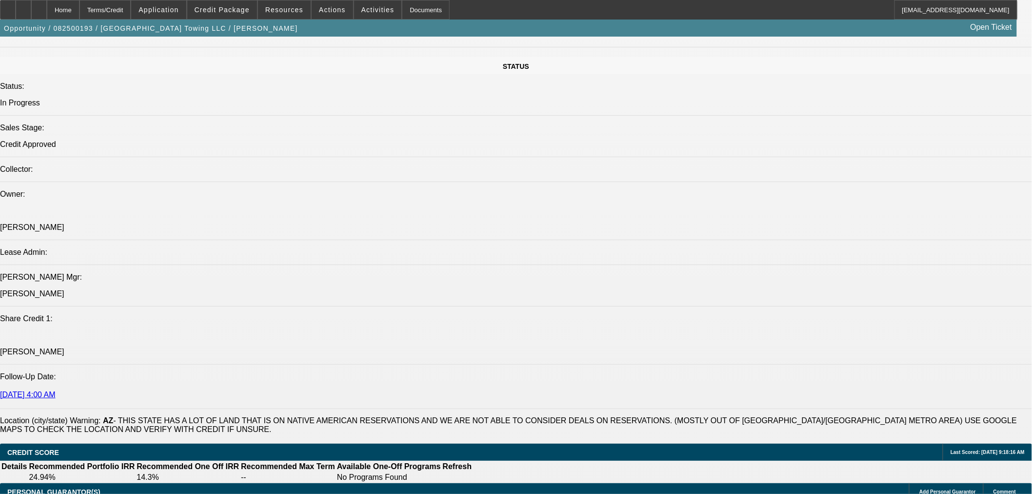
type input "11"
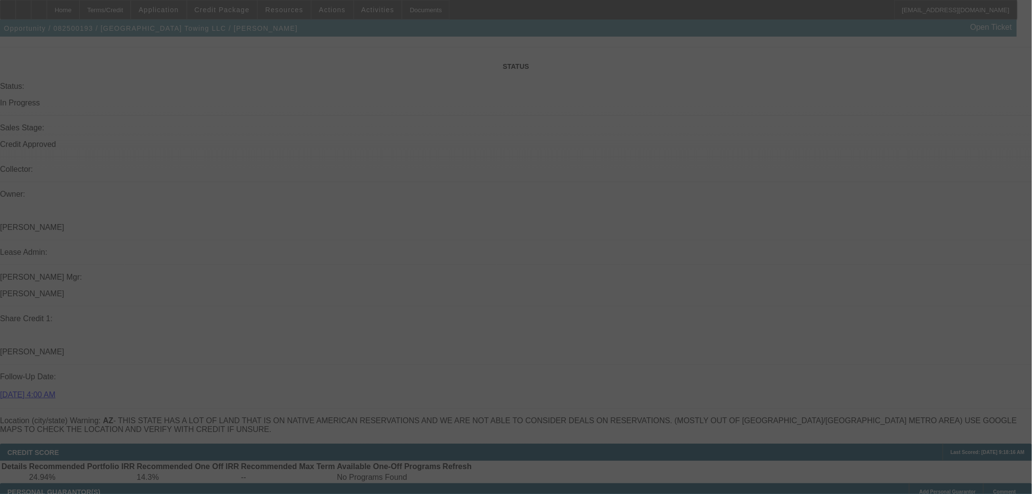
select select "0.15"
select select "0"
select select "3"
select select "0.1"
select select "4"
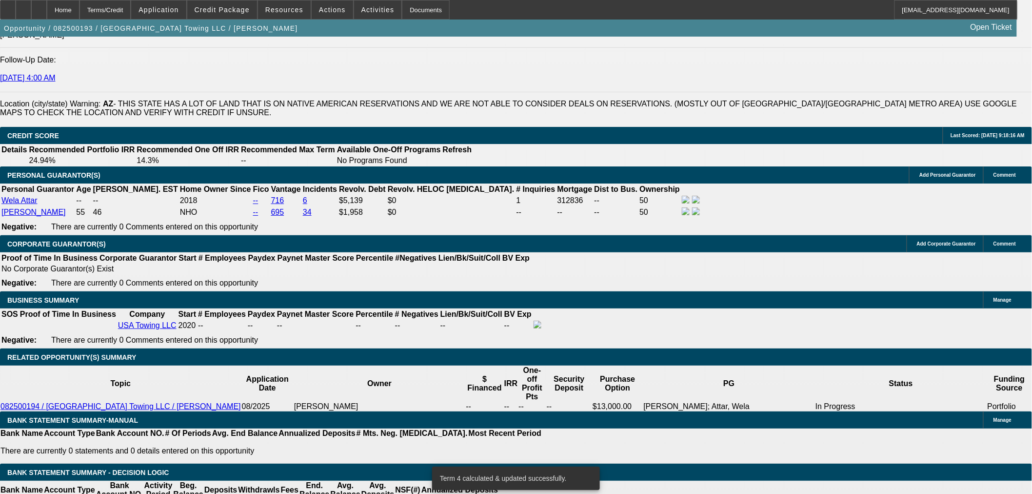
scroll to position [1300, 0]
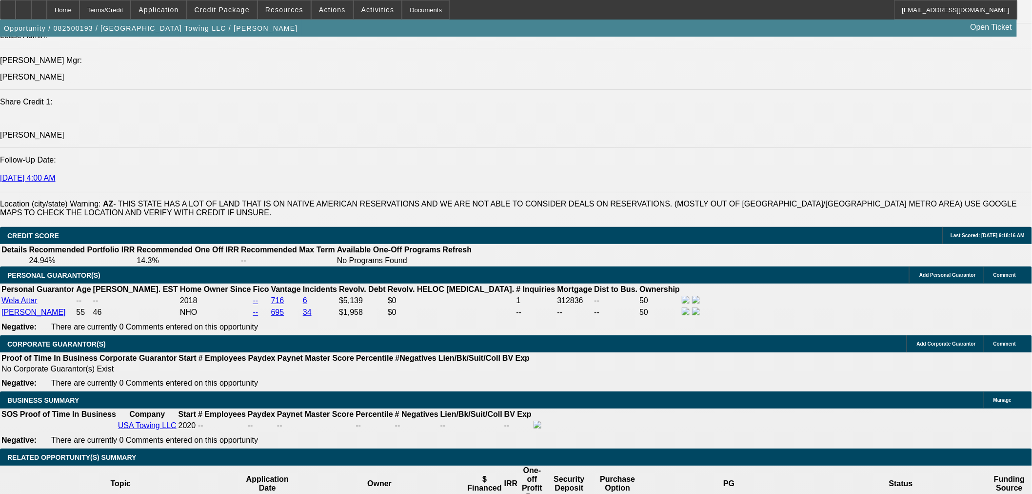
drag, startPoint x: 254, startPoint y: 280, endPoint x: 363, endPoint y: 265, distance: 109.7
type input "UNKNOWN"
type input "10"
type input "$1,986.60"
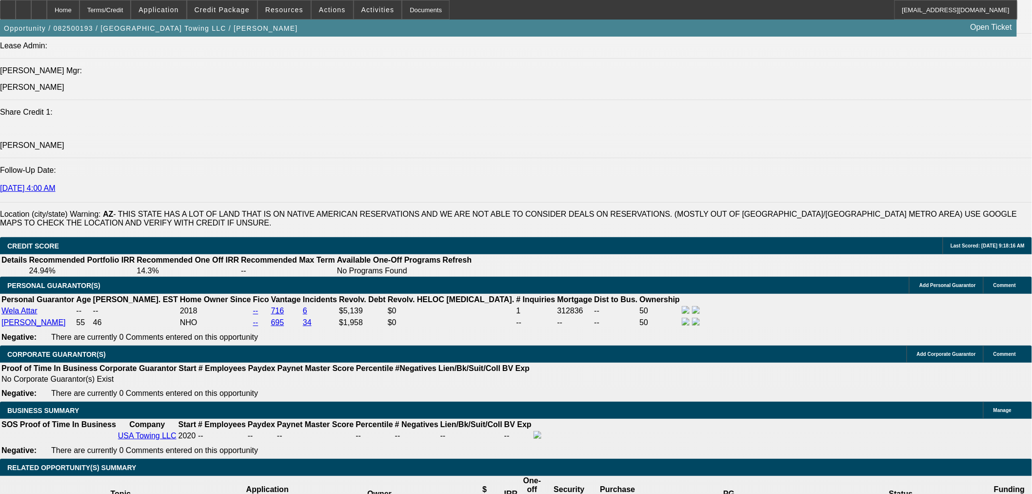
scroll to position [1138, 0]
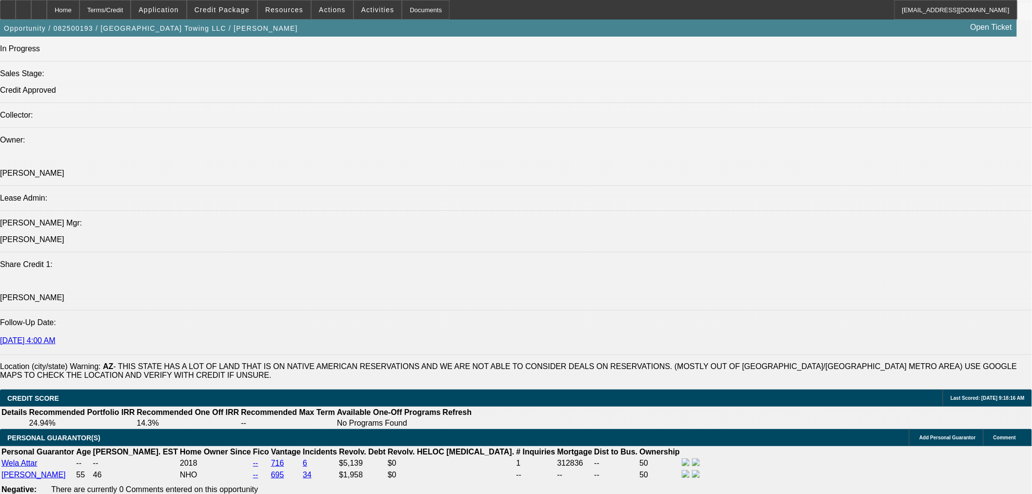
type input "10"
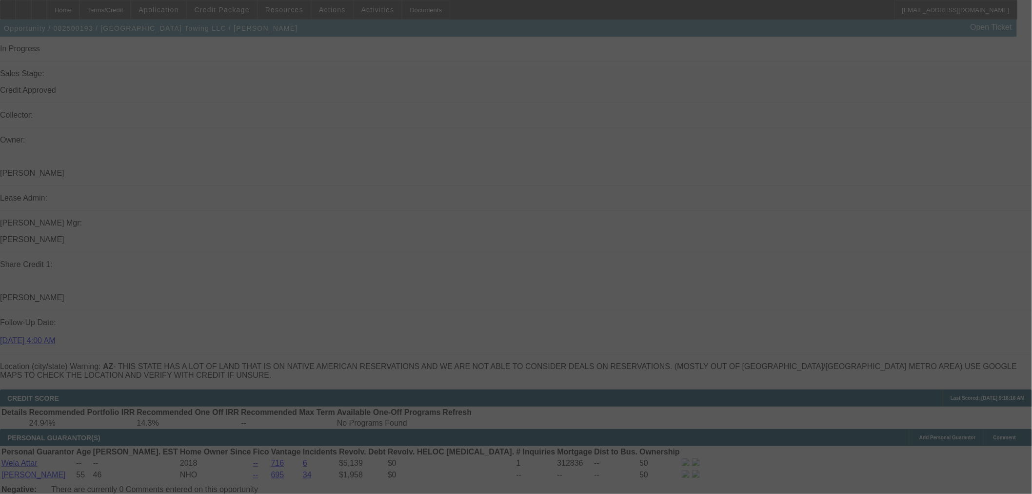
select select "0.15"
select select "0"
select select "3"
select select "0.1"
select select "4"
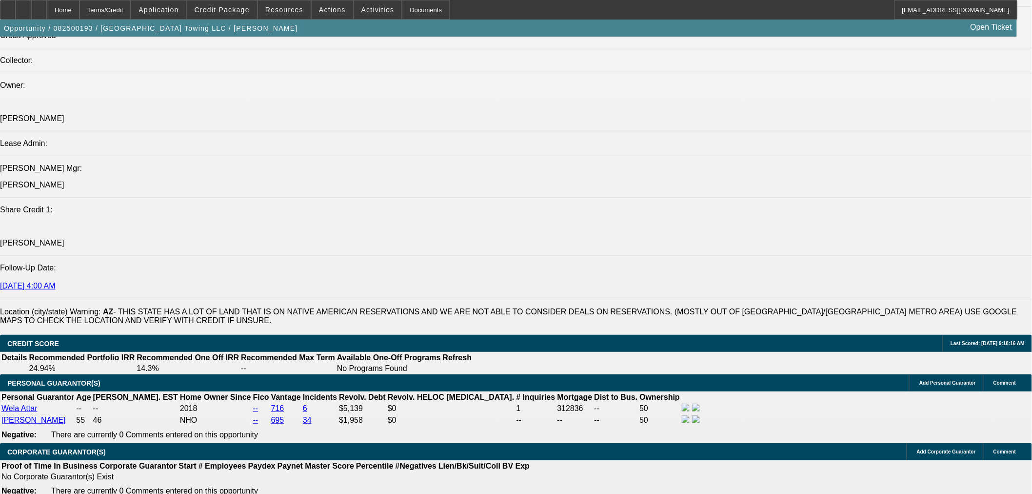
scroll to position [1192, 0]
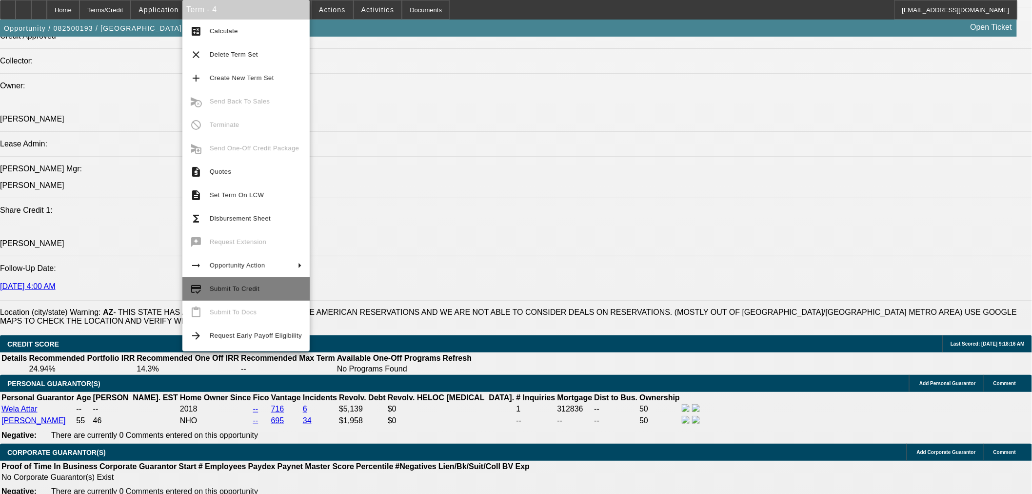
drag, startPoint x: 239, startPoint y: 292, endPoint x: 182, endPoint y: 339, distance: 74.5
click at [239, 294] on span "Submit To Credit" at bounding box center [256, 289] width 92 height 12
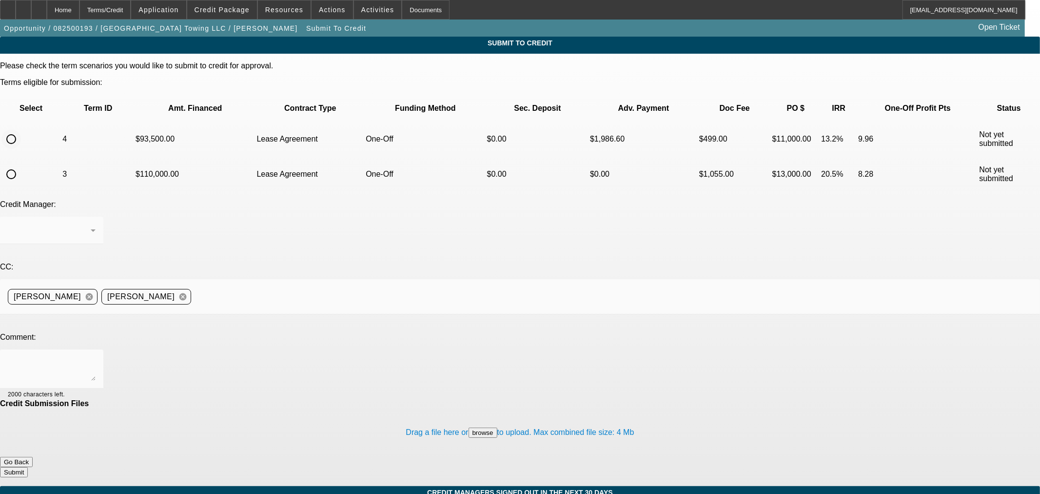
click at [21, 129] on input "radio" at bounding box center [11, 139] width 20 height 20
radio input "true"
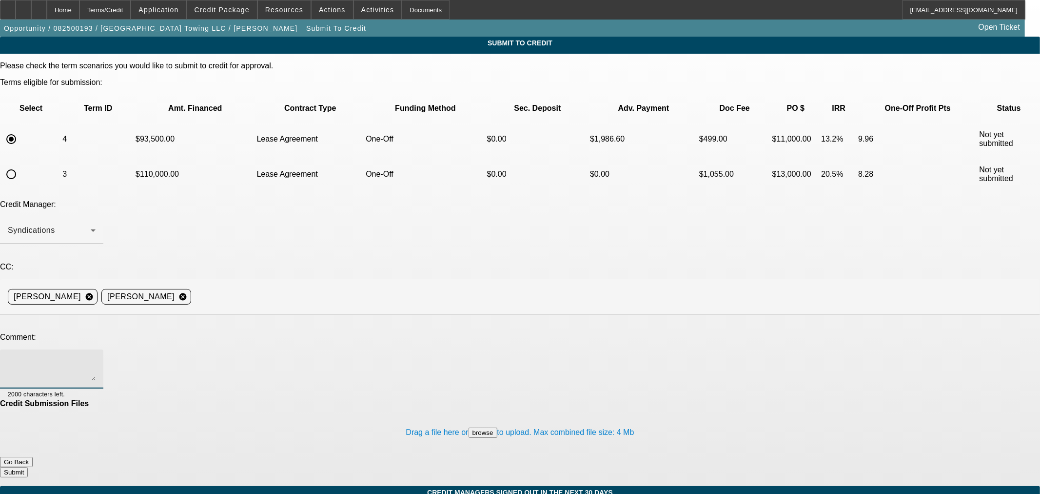
click at [96, 357] on textarea at bounding box center [52, 368] width 88 height 23
type textarea "Please ok to Finpac. Thanks"
click at [28, 467] on button "Submit" at bounding box center [14, 472] width 28 height 10
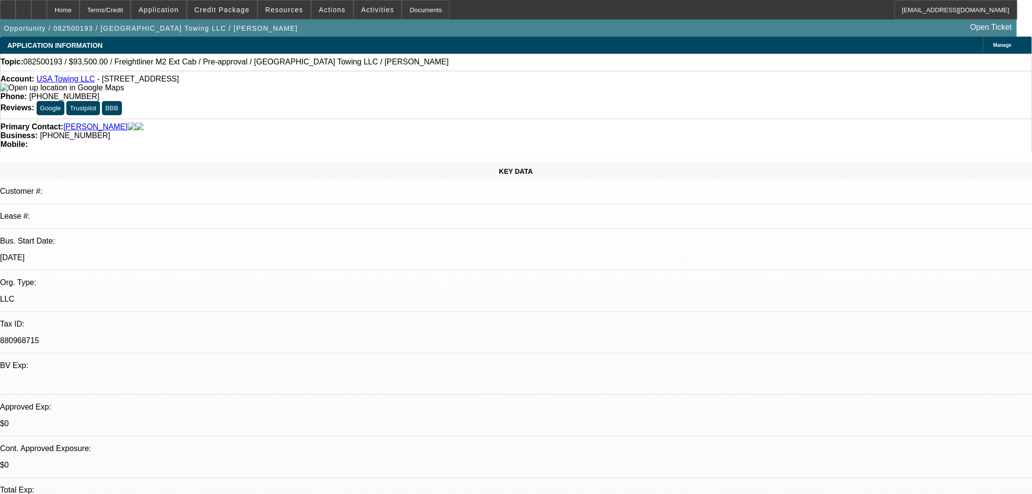
select select "0.15"
select select "0"
select select "3"
select select "0.1"
select select "4"
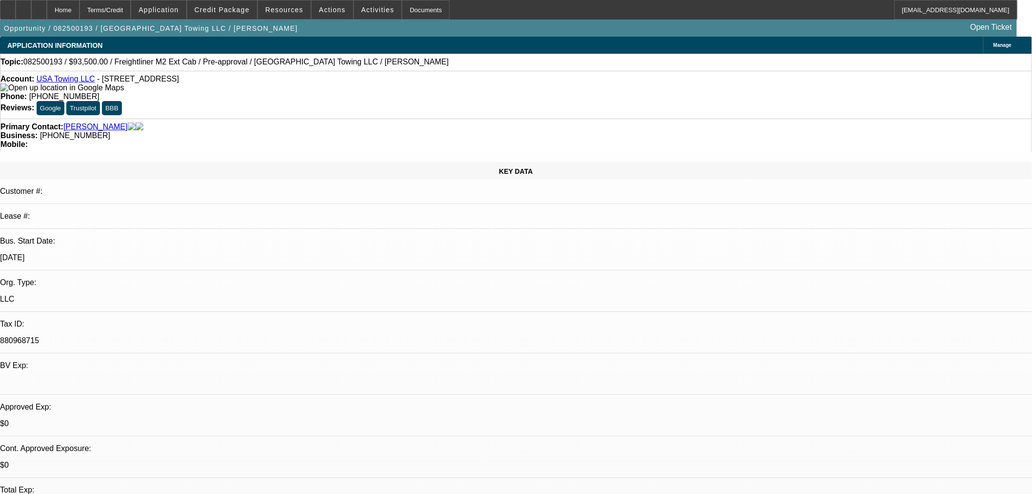
select select "0"
select select "2"
select select "0.1"
select select "4"
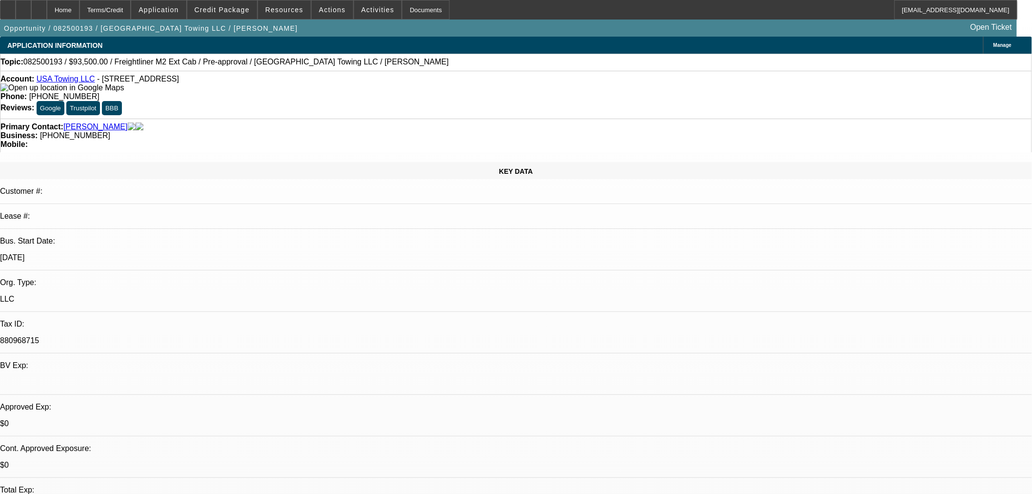
select select "0"
select select "3"
select select "0.1"
select select "4"
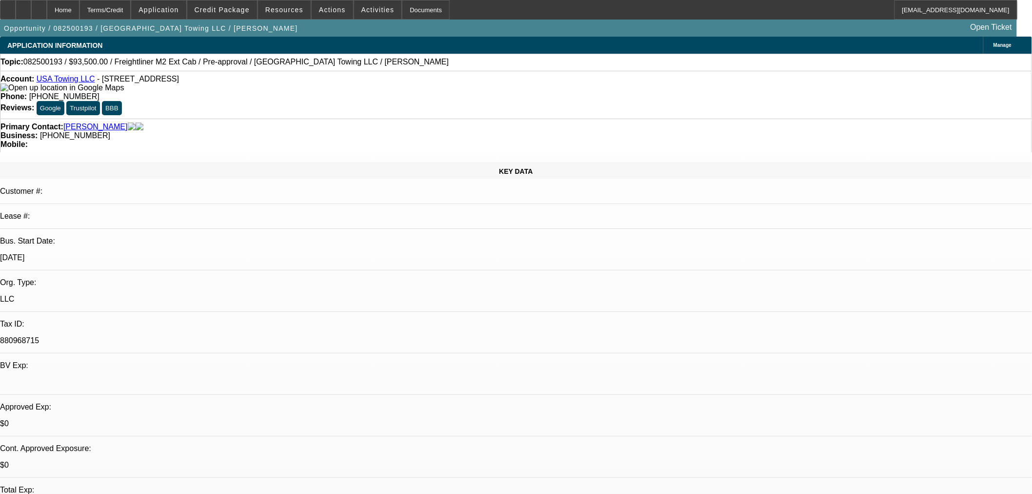
select select "0"
select select "3"
select select "0.1"
select select "4"
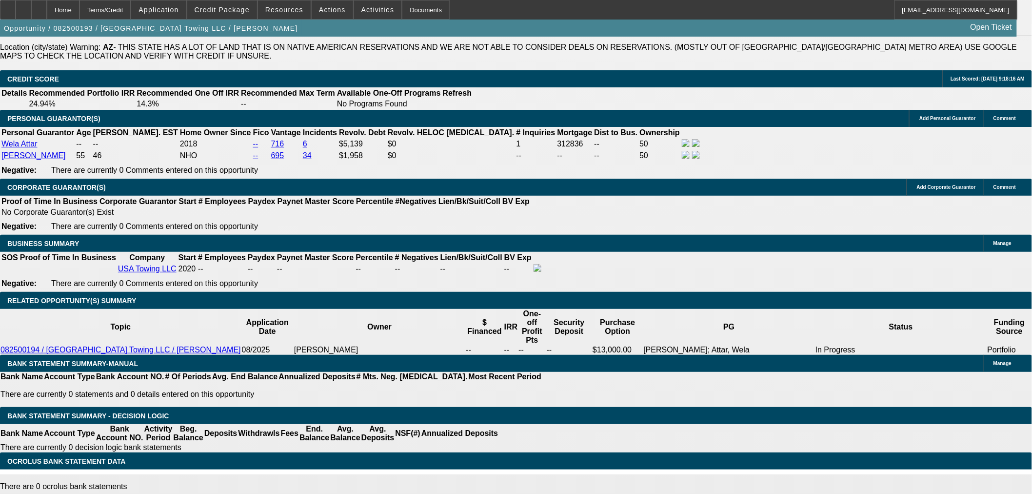
scroll to position [1463, 0]
